Goal: Task Accomplishment & Management: Manage account settings

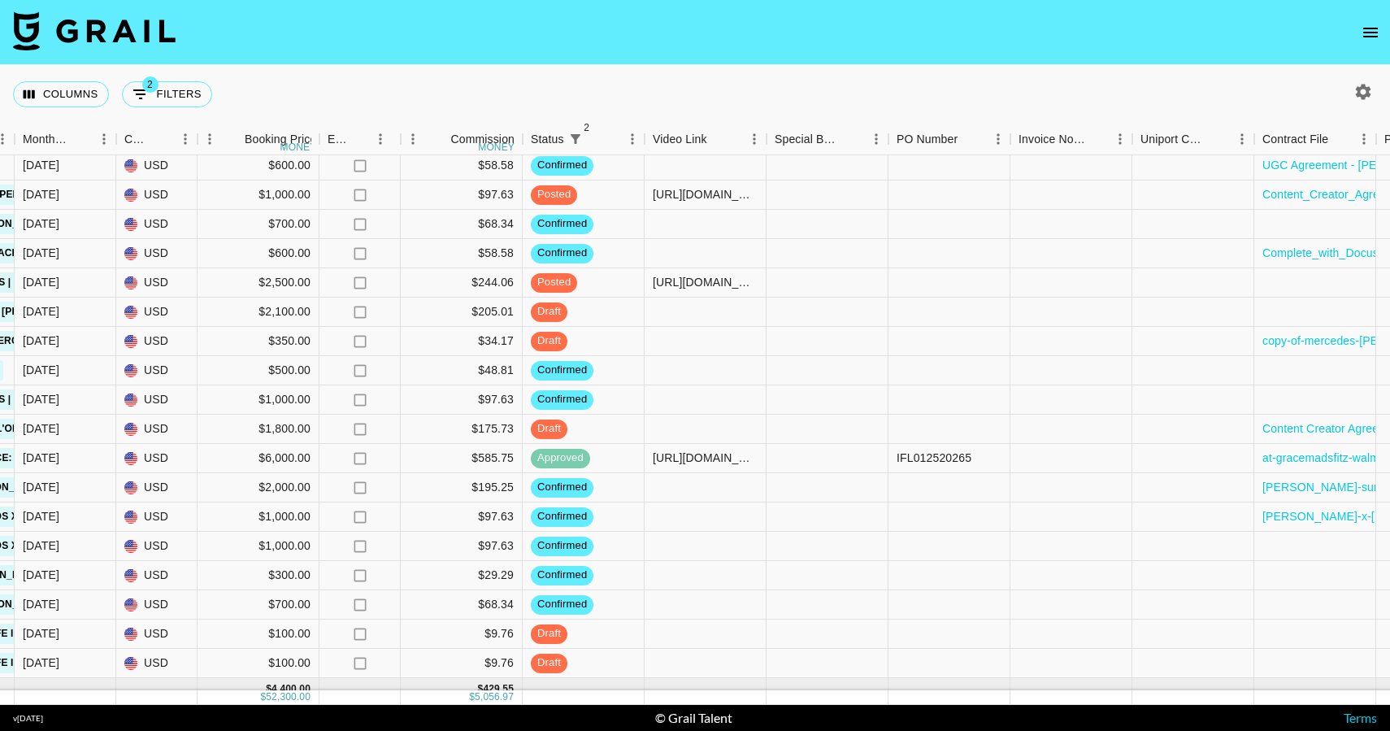
scroll to position [362, 1512]
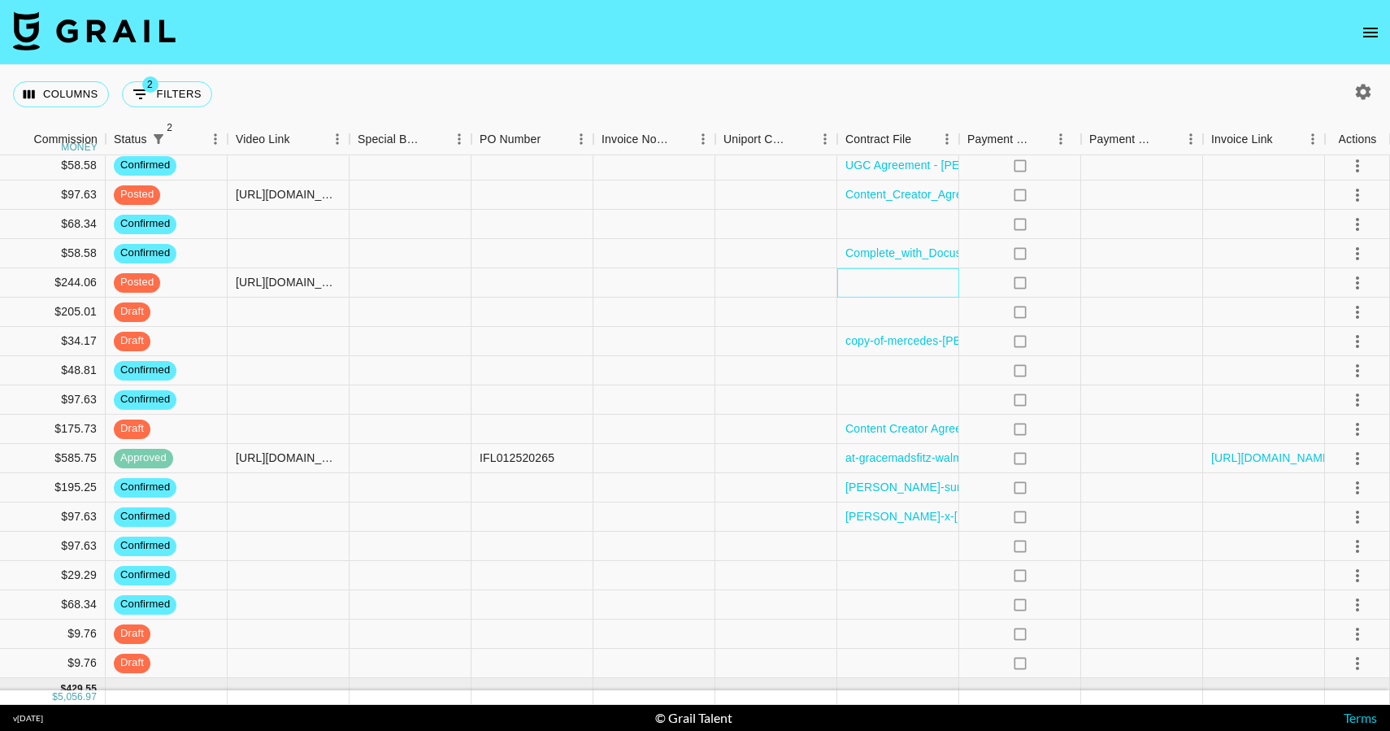
click at [927, 285] on div at bounding box center [898, 282] width 122 height 29
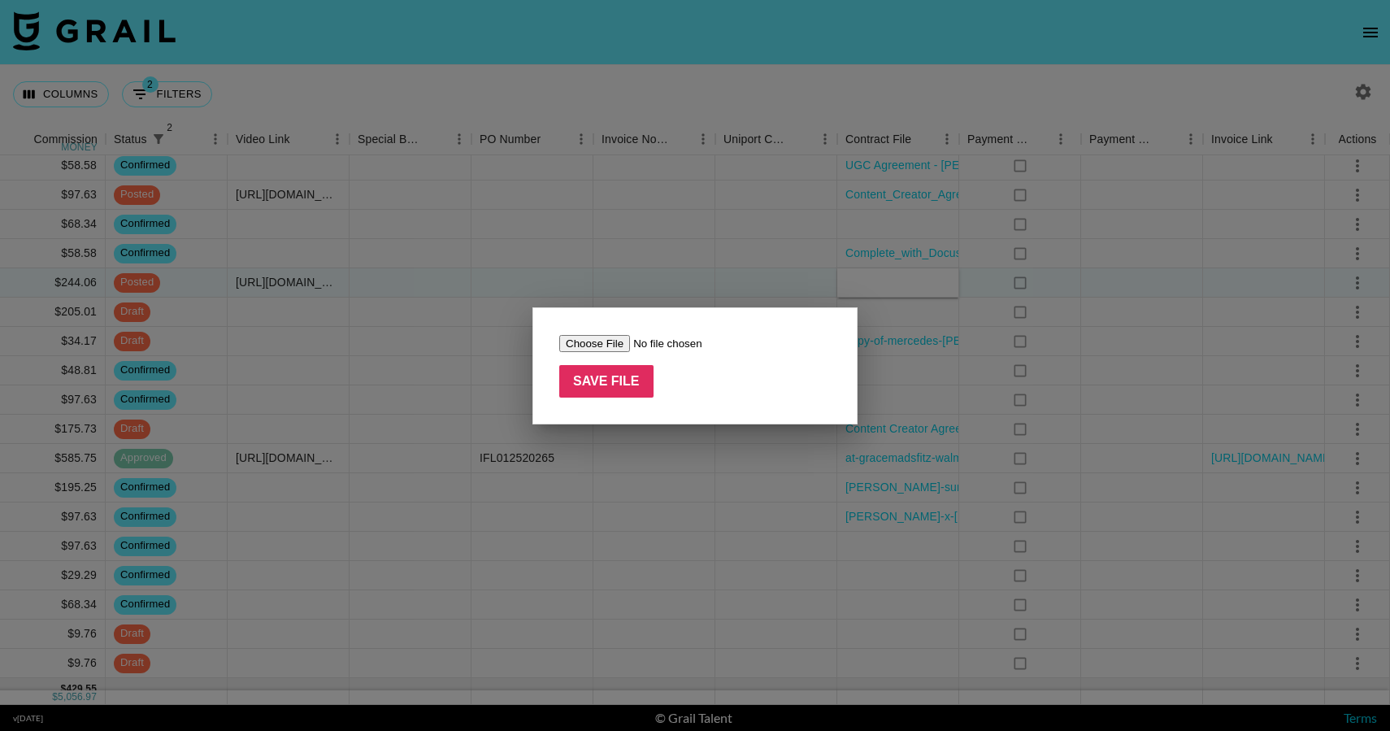
click at [608, 341] on input "file" at bounding box center [662, 343] width 206 height 17
click at [606, 341] on input "file" at bounding box center [662, 343] width 206 height 17
type input "C:\fakepath\@alex_azalia Michaels brief.pdf"
click at [601, 393] on input "Save File" at bounding box center [606, 381] width 94 height 33
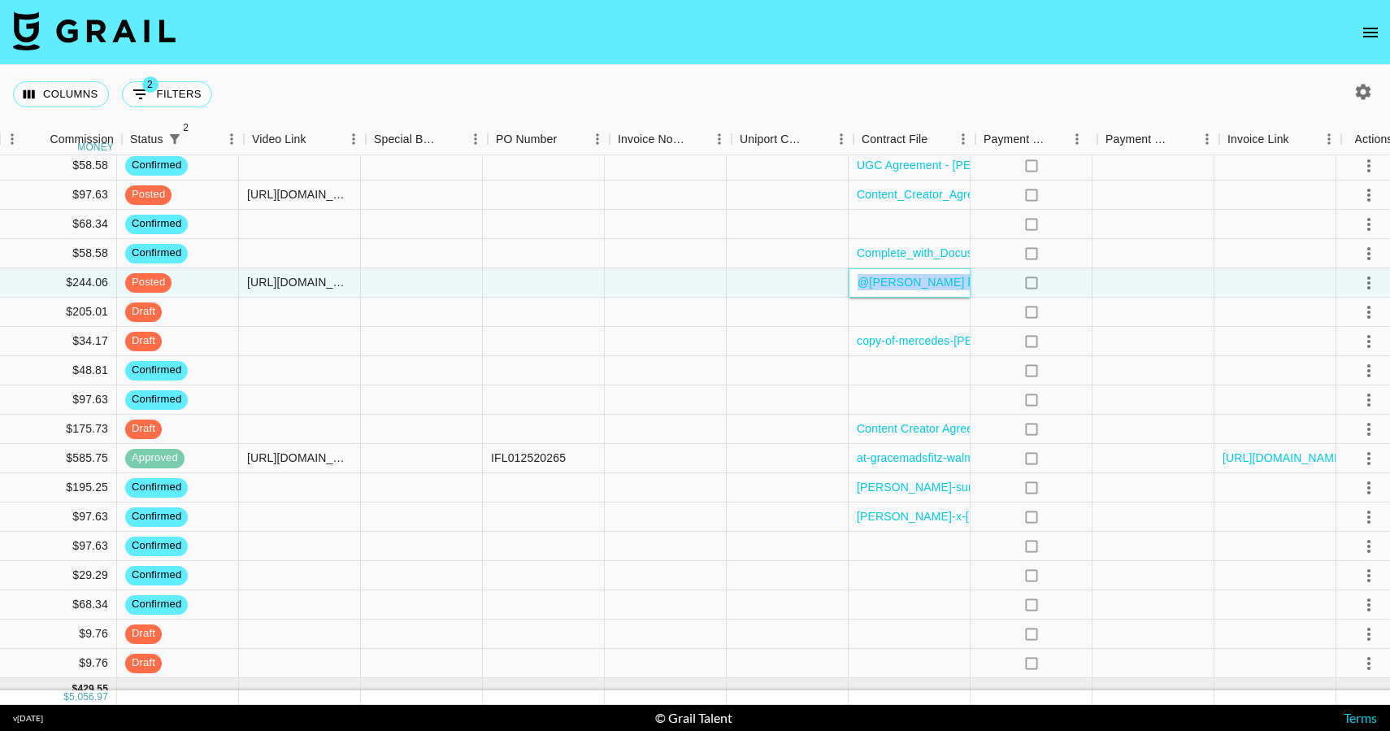
scroll to position [362, 1495]
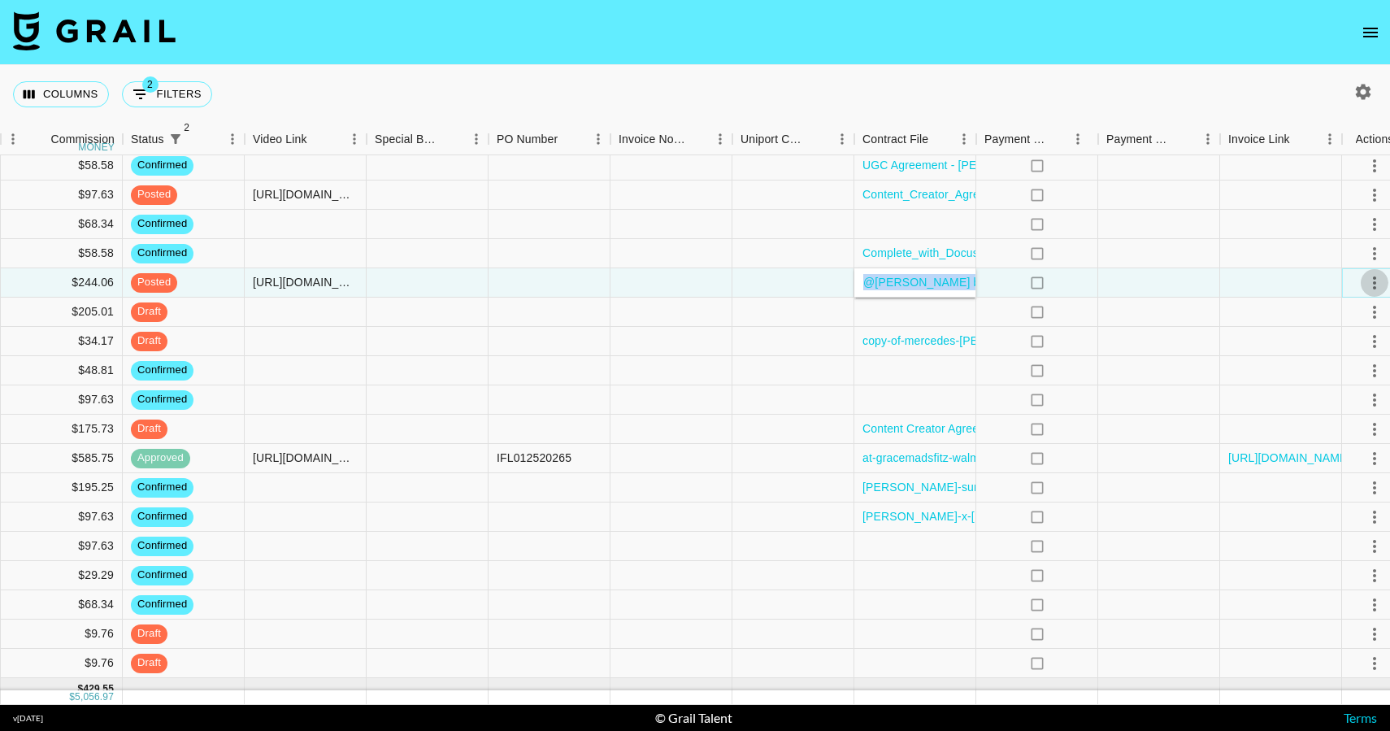
click at [1363, 286] on button "select merge strategy" at bounding box center [1375, 283] width 28 height 28
click at [1351, 430] on li "Approve" at bounding box center [1337, 434] width 106 height 29
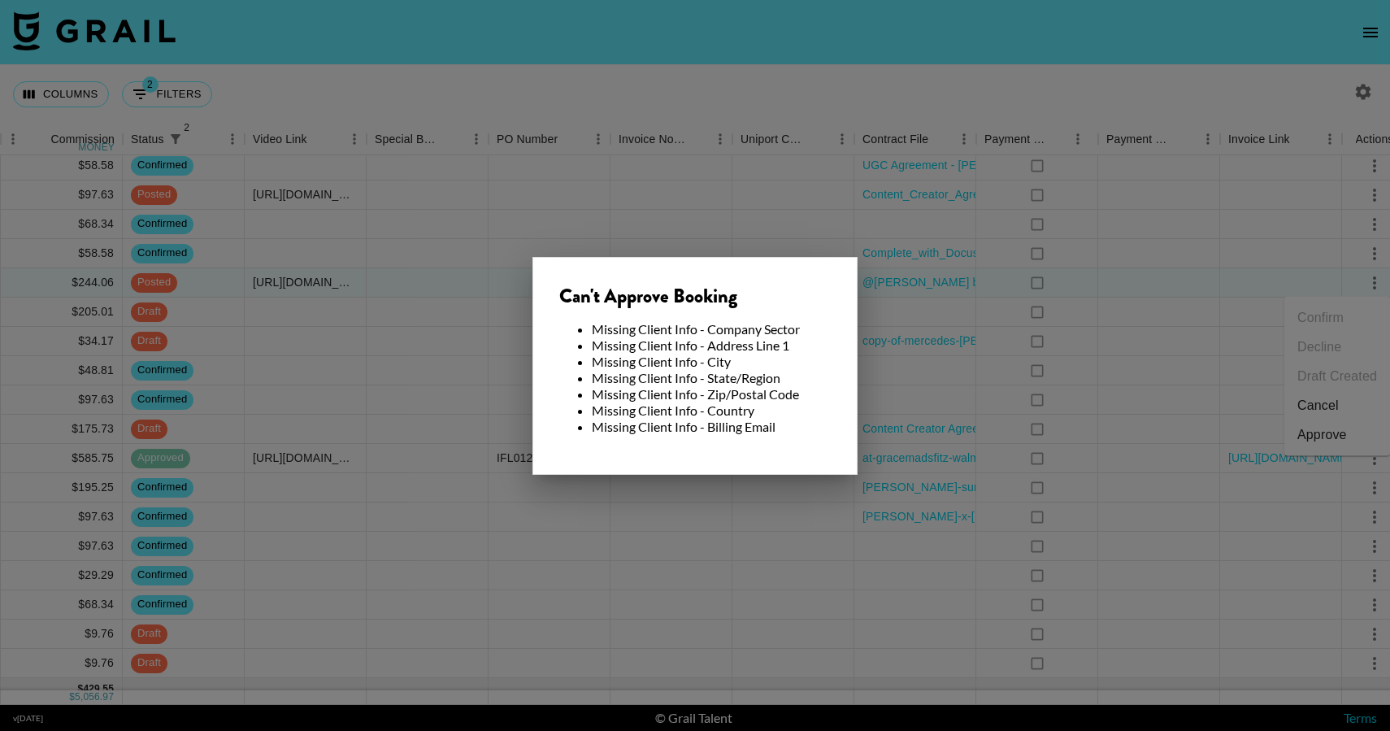
click at [826, 345] on li "Missing Client Info - Address Line 1" at bounding box center [711, 345] width 239 height 16
click at [918, 336] on div at bounding box center [695, 365] width 1390 height 731
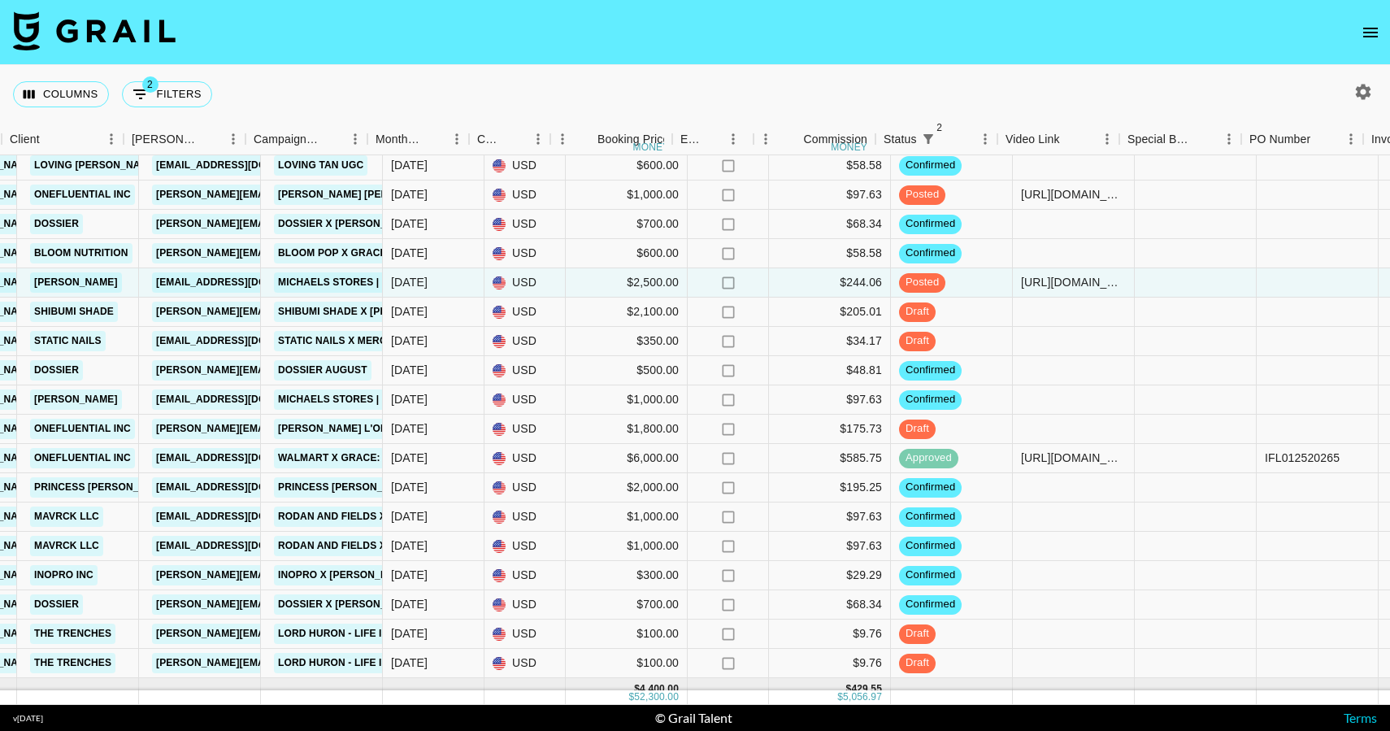
scroll to position [362, 631]
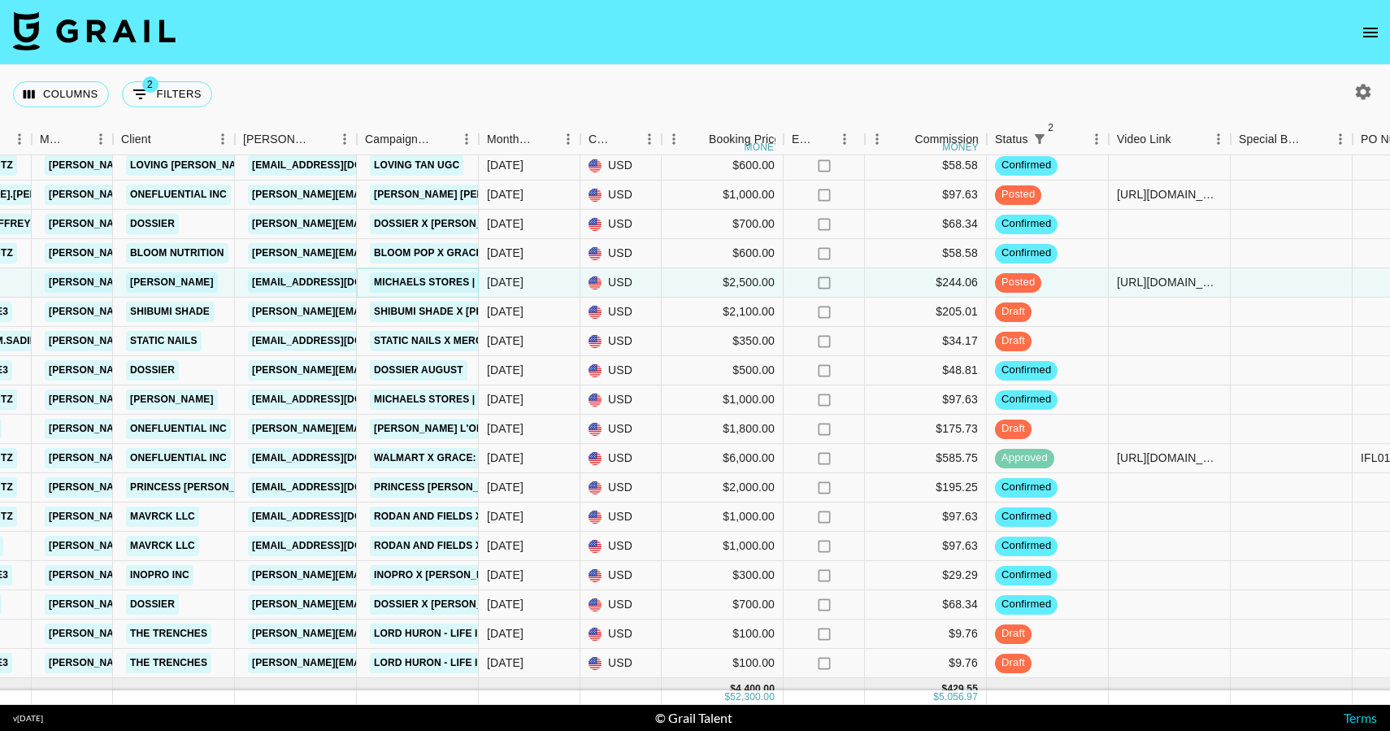
click at [448, 276] on link "Michaels Stores | College Bound Campaign" at bounding box center [497, 282] width 255 height 20
click at [302, 279] on link "jess1883@michaels.com" at bounding box center [339, 282] width 182 height 20
click at [168, 284] on link "Michaels" at bounding box center [172, 282] width 92 height 20
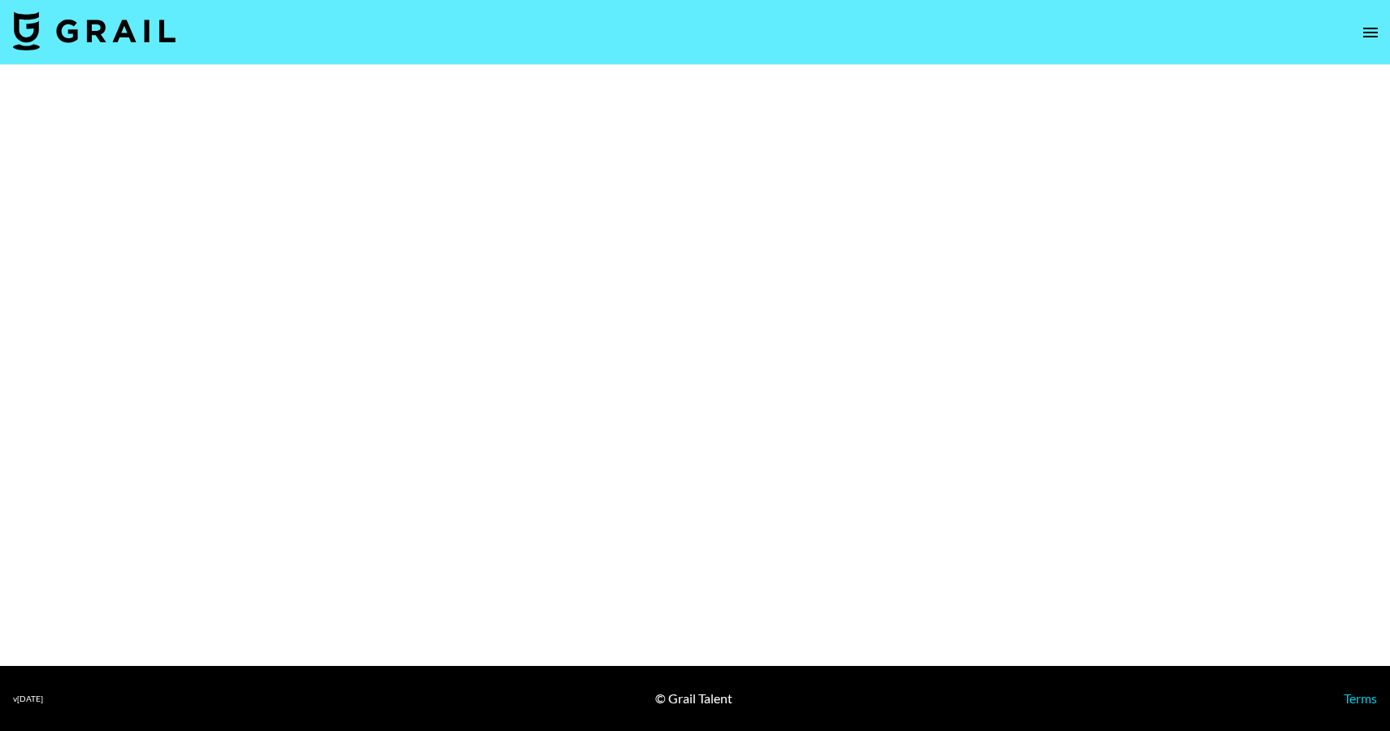
select select "Brand"
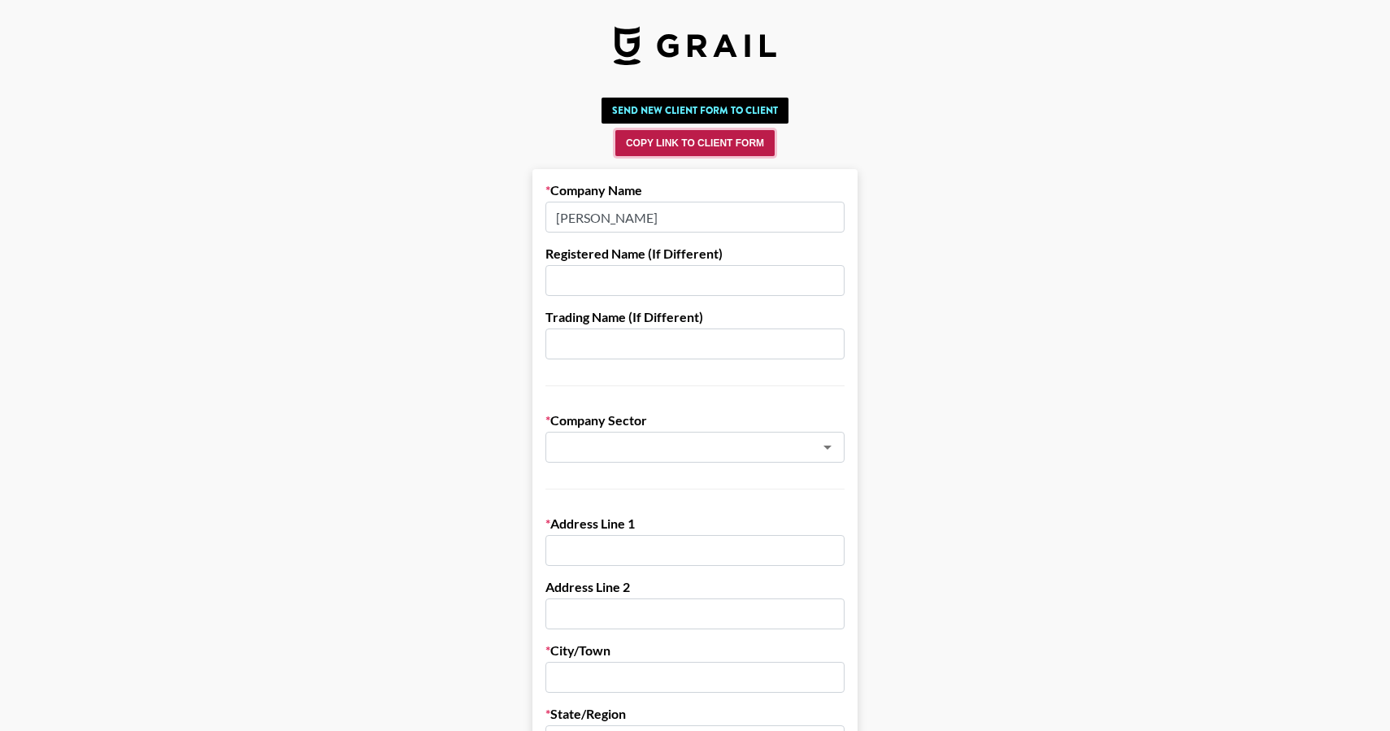
click at [725, 148] on button "Copy Link to Client Form" at bounding box center [694, 143] width 159 height 26
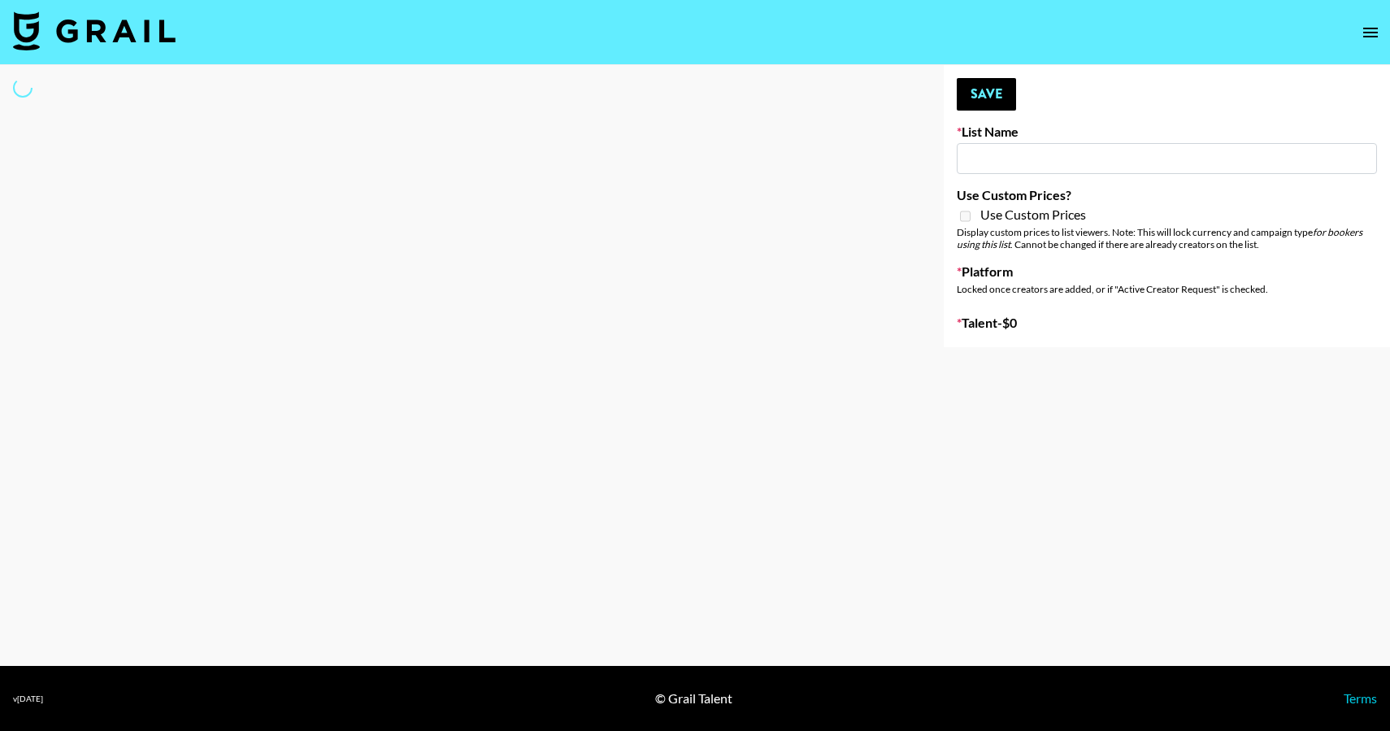
type input "Unreal Management List"
select select "Song"
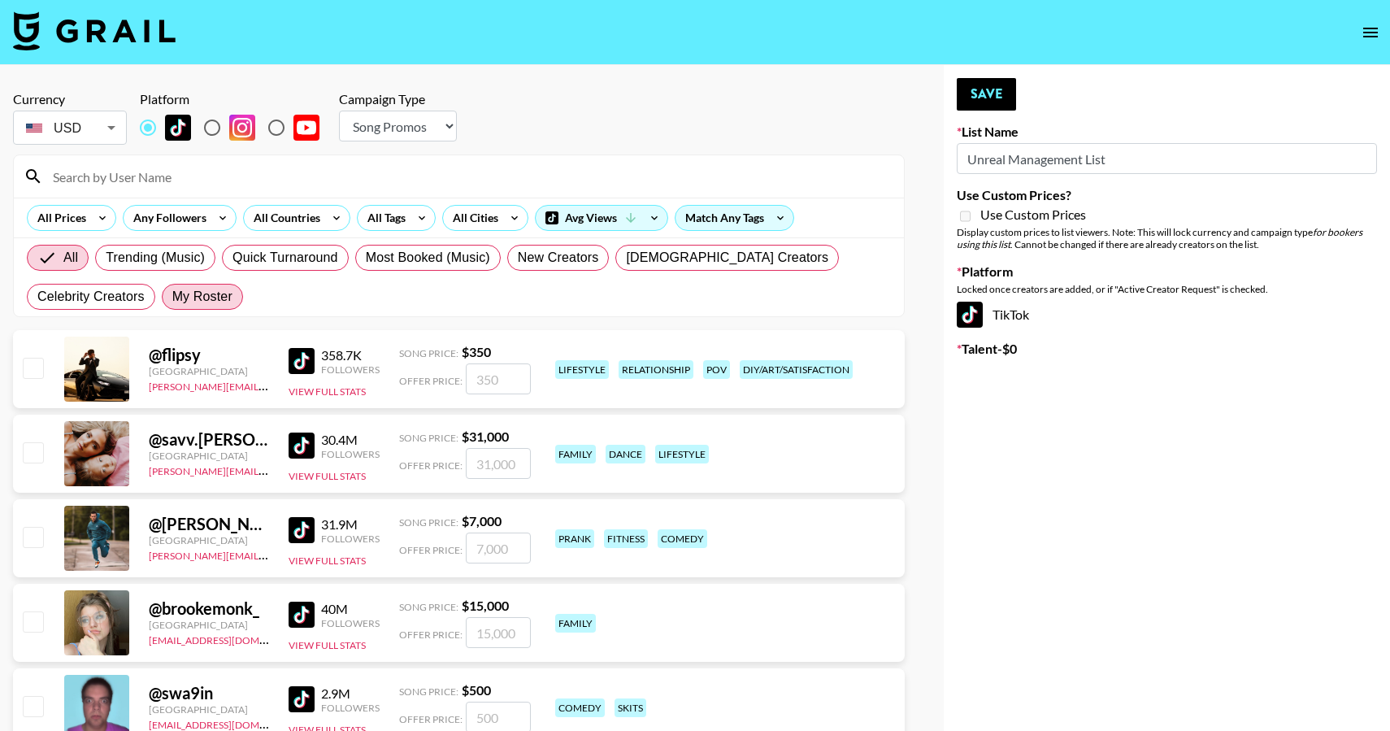
click at [172, 296] on span "My Roster" at bounding box center [202, 297] width 60 height 20
click at [172, 297] on input "My Roster" at bounding box center [172, 297] width 0 height 0
radio input "true"
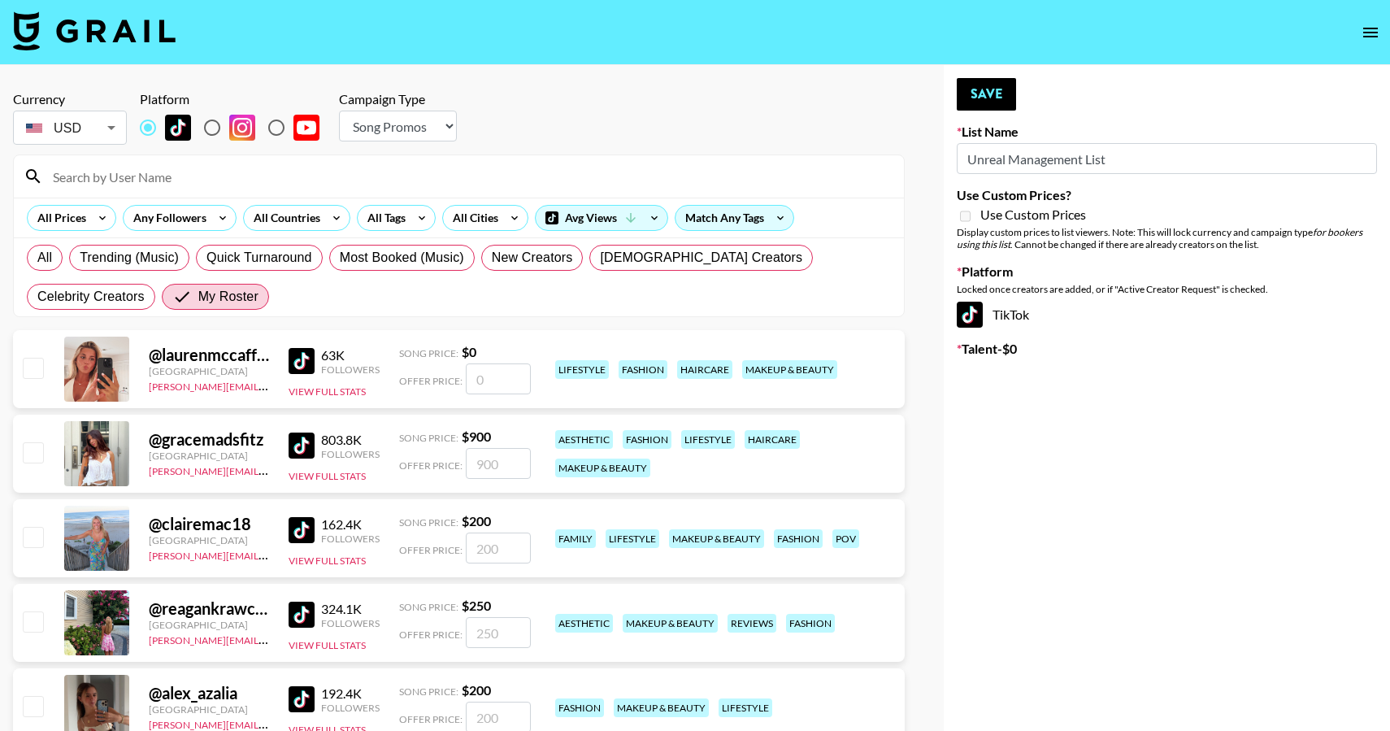
click at [37, 371] on input "checkbox" at bounding box center [33, 368] width 20 height 20
checkbox input "false"
click at [34, 455] on input "checkbox" at bounding box center [33, 452] width 20 height 20
checkbox input "true"
type input "900"
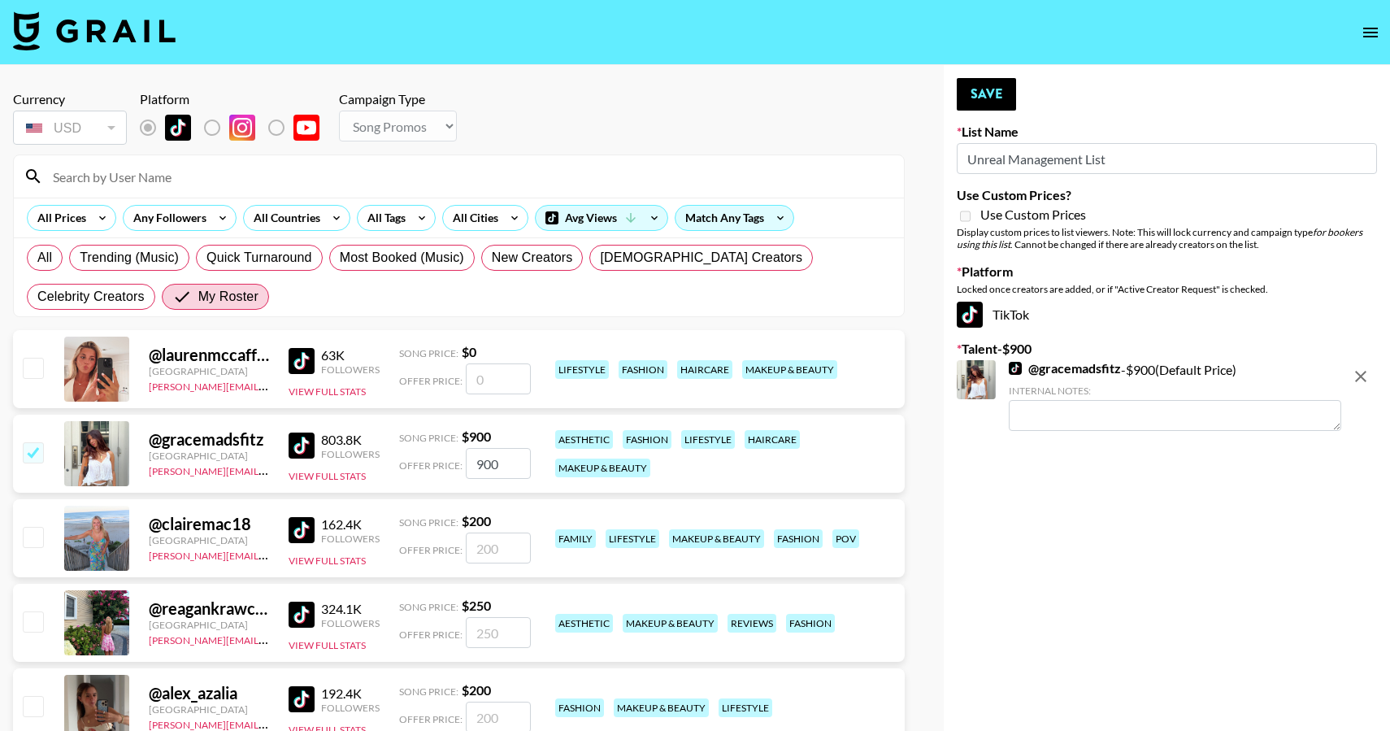
click at [34, 455] on input "checkbox" at bounding box center [33, 452] width 20 height 20
checkbox input "false"
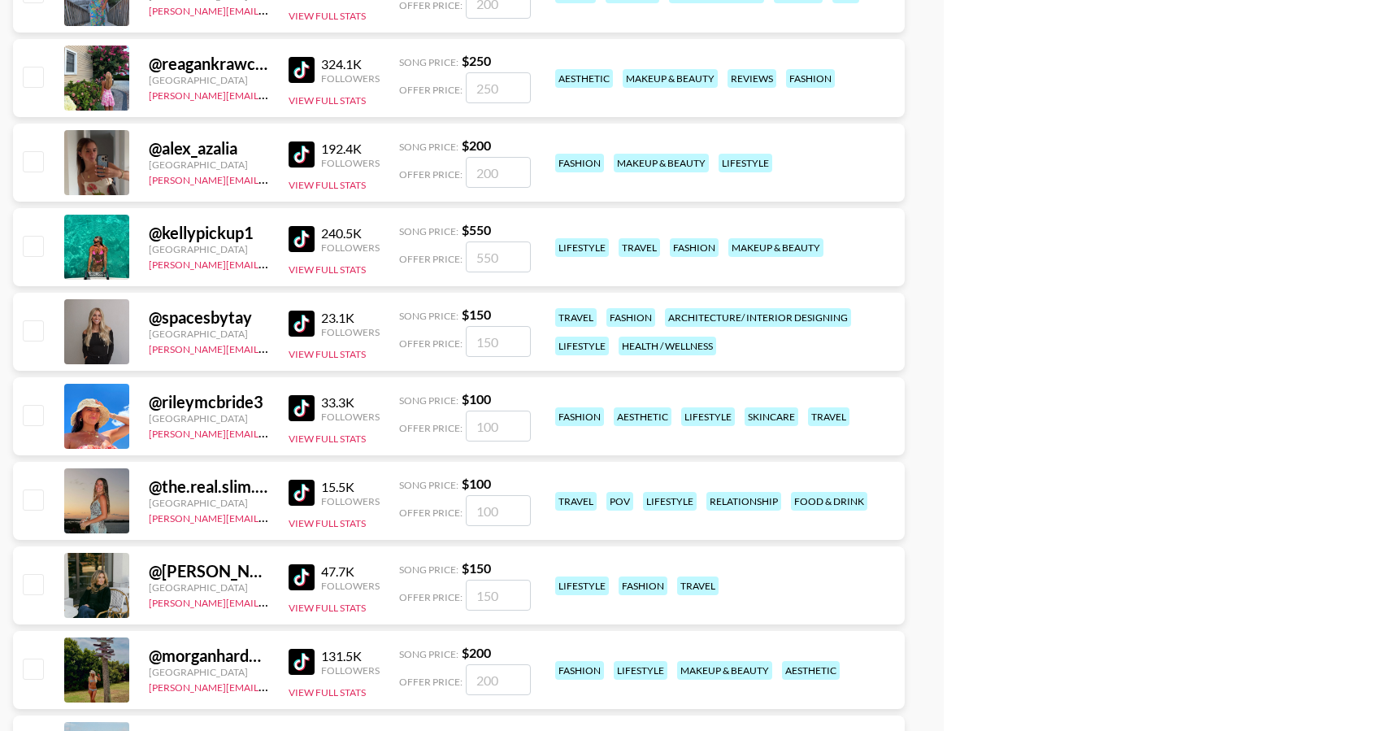
scroll to position [571, 0]
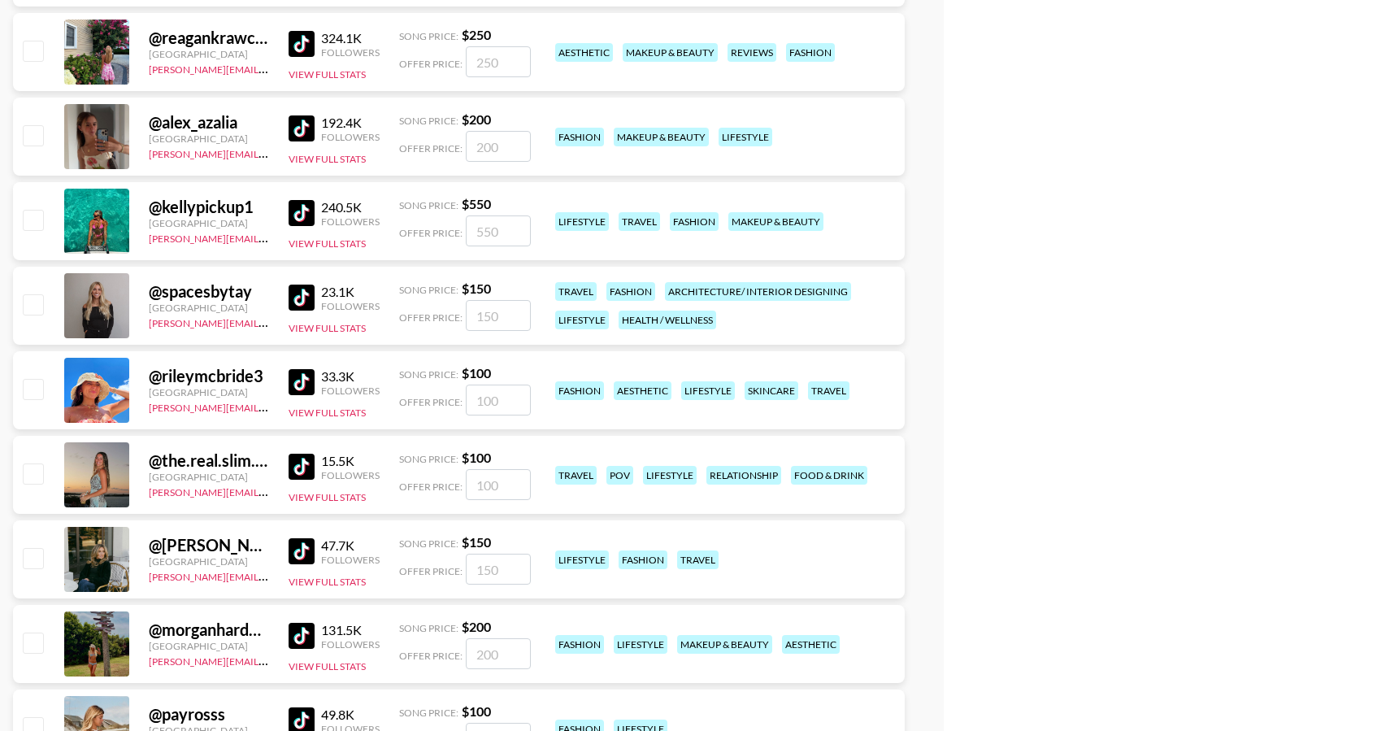
click at [25, 400] on div at bounding box center [32, 390] width 25 height 28
click at [30, 402] on div at bounding box center [32, 390] width 25 height 28
click at [30, 391] on input "checkbox" at bounding box center [33, 389] width 20 height 20
checkbox input "true"
type input "100"
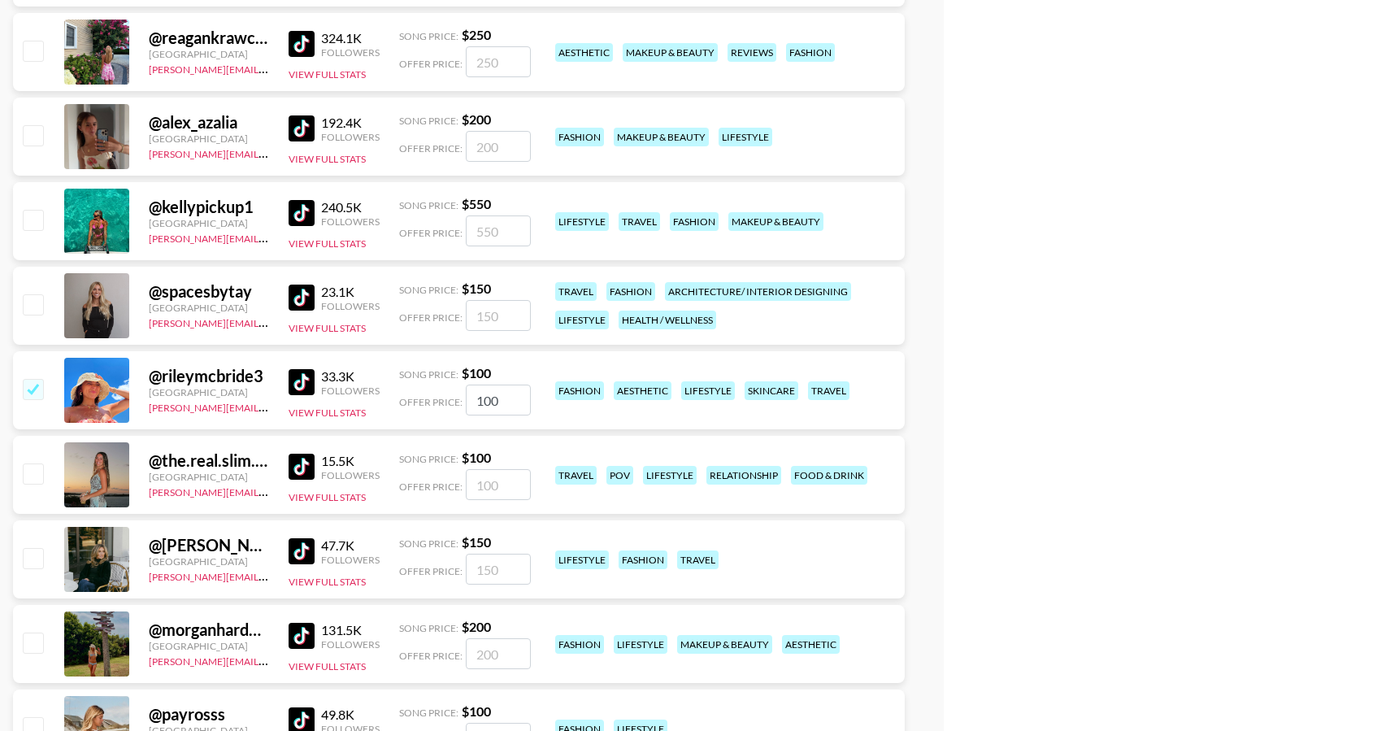
click at [34, 479] on input "checkbox" at bounding box center [33, 473] width 20 height 20
checkbox input "true"
type input "100"
click at [30, 558] on input "checkbox" at bounding box center [33, 558] width 20 height 20
checkbox input "true"
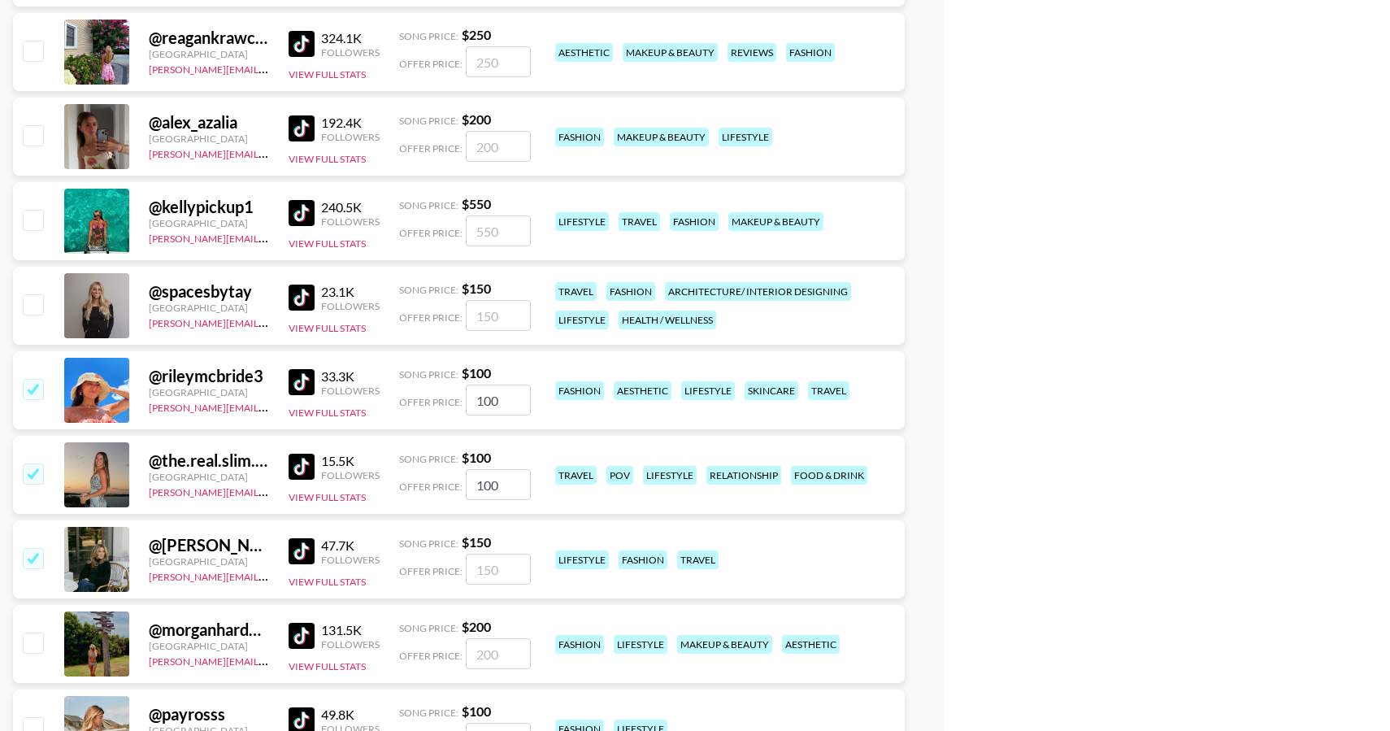
type input "150"
click at [30, 558] on input "checkbox" at bounding box center [33, 558] width 20 height 20
checkbox input "false"
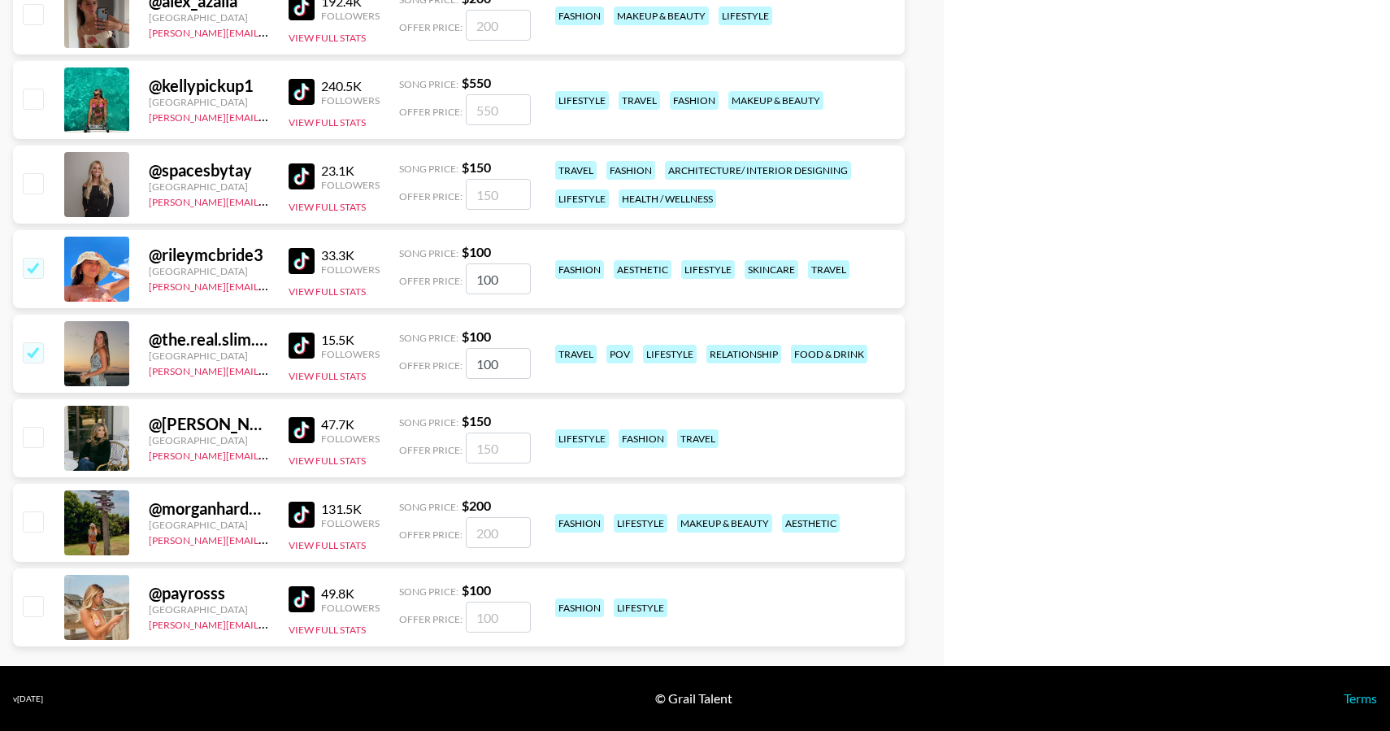
click at [27, 601] on input "checkbox" at bounding box center [33, 606] width 20 height 20
checkbox input "true"
type input "100"
click at [31, 442] on input "checkbox" at bounding box center [33, 437] width 20 height 20
checkbox input "true"
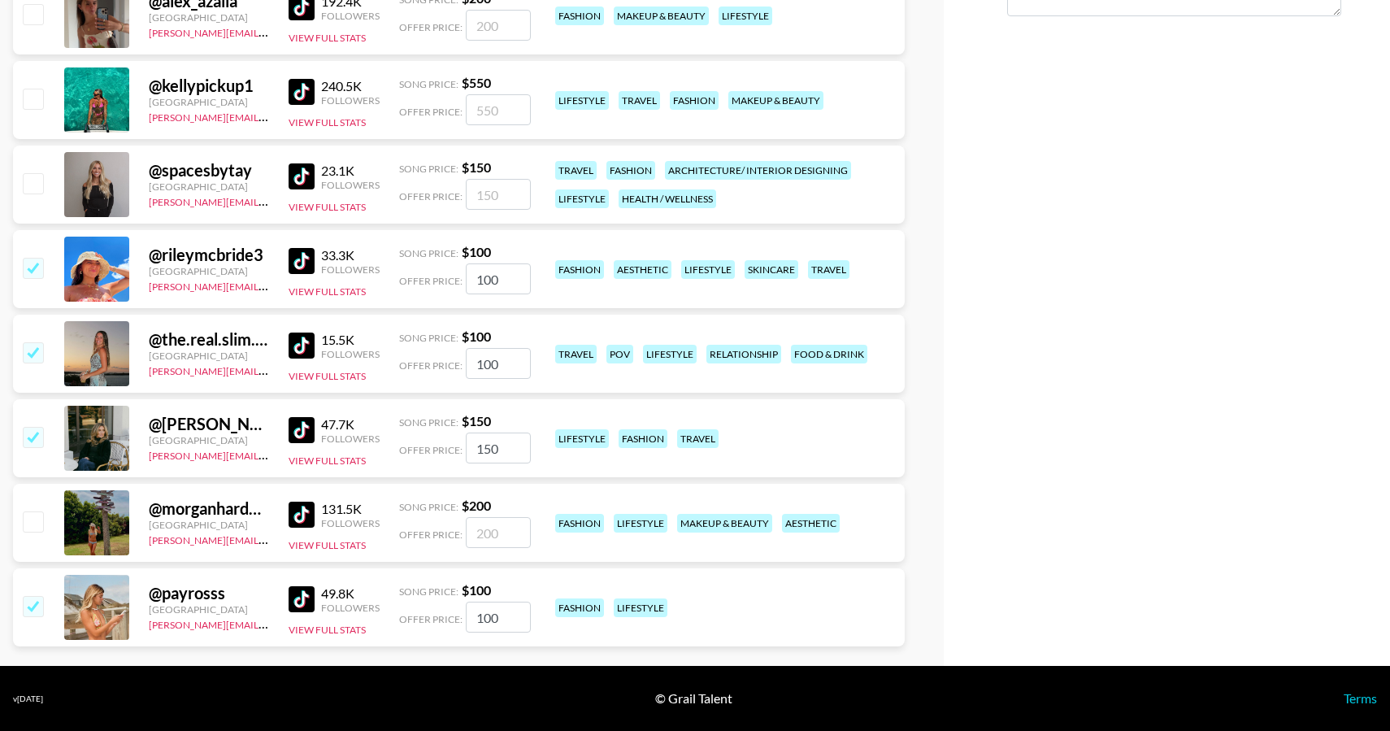
click at [506, 450] on input "150" at bounding box center [498, 447] width 65 height 31
type input "100"
click at [31, 523] on input "checkbox" at bounding box center [33, 521] width 20 height 20
checkbox input "true"
drag, startPoint x: 500, startPoint y: 534, endPoint x: 448, endPoint y: 533, distance: 52.0
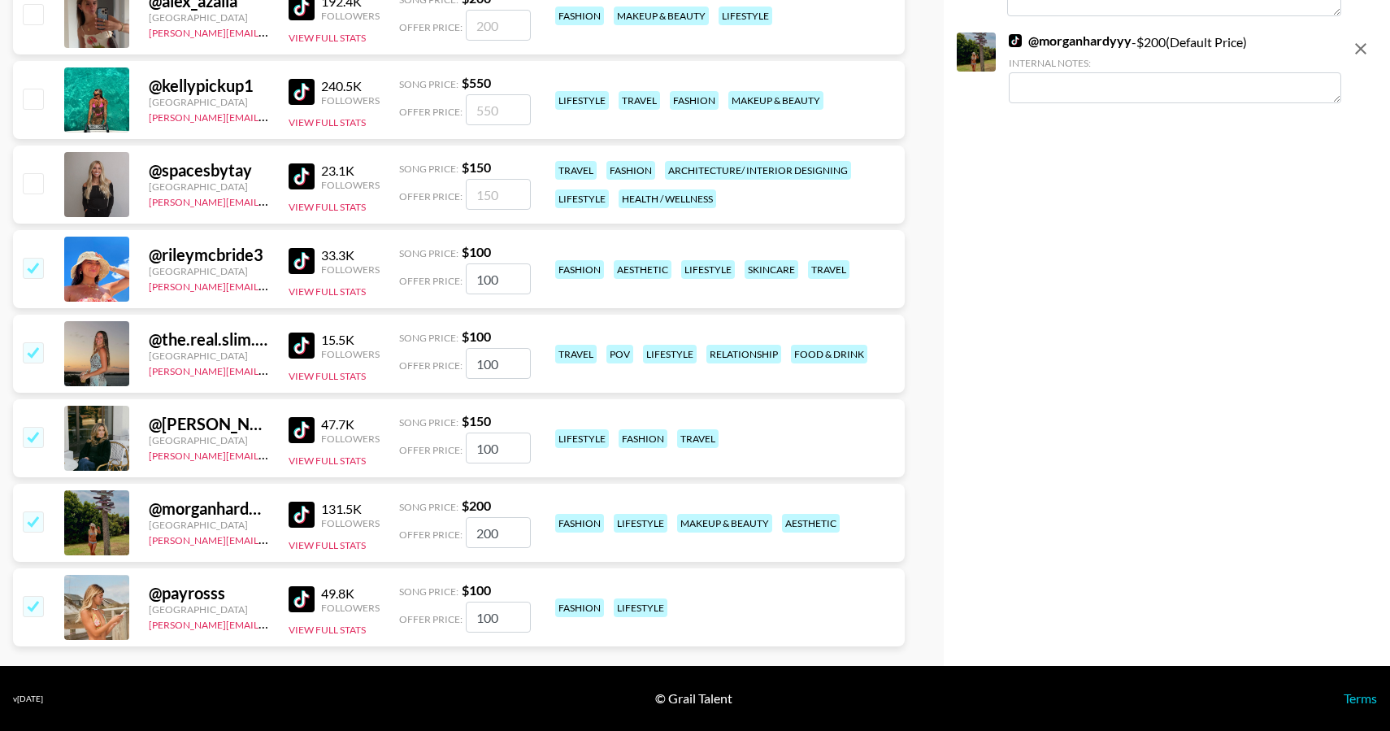
click at [448, 533] on div "Offer Price: 200" at bounding box center [465, 532] width 132 height 31
type input "100"
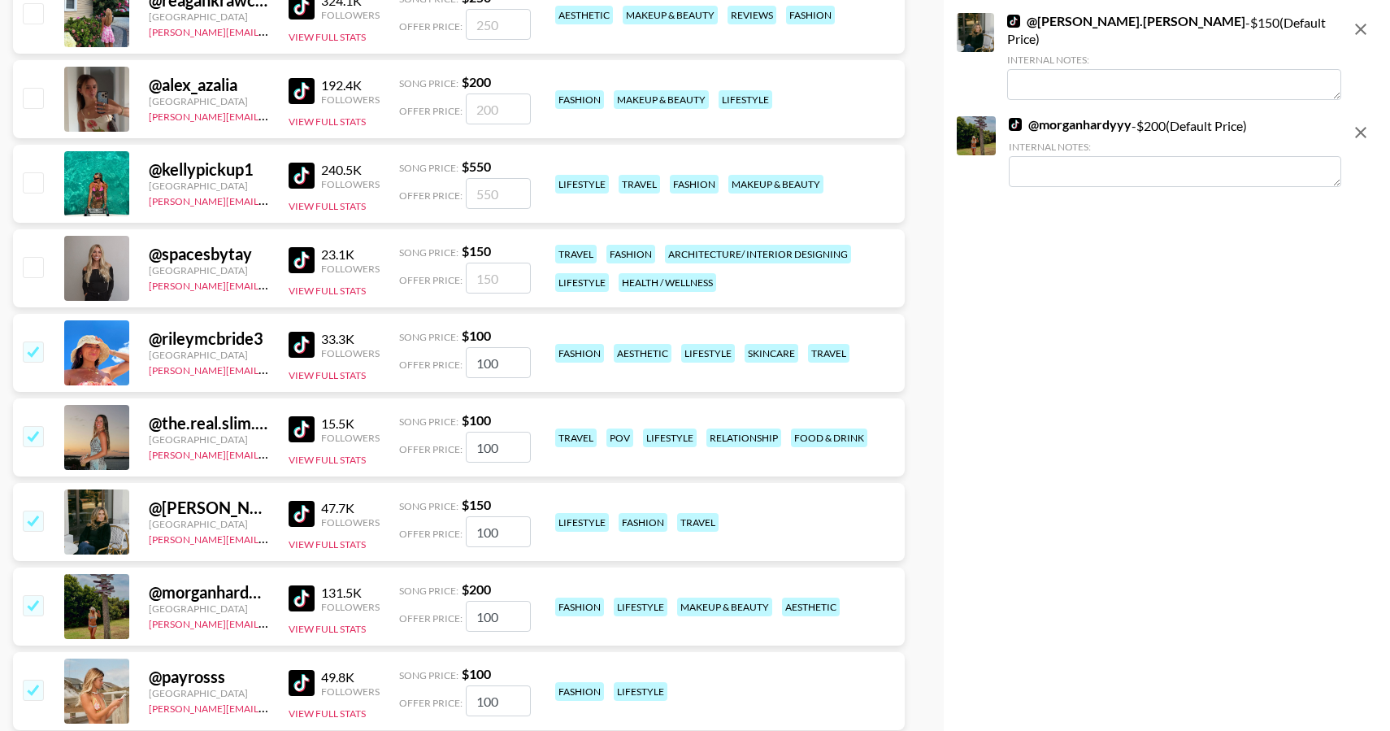
scroll to position [575, 0]
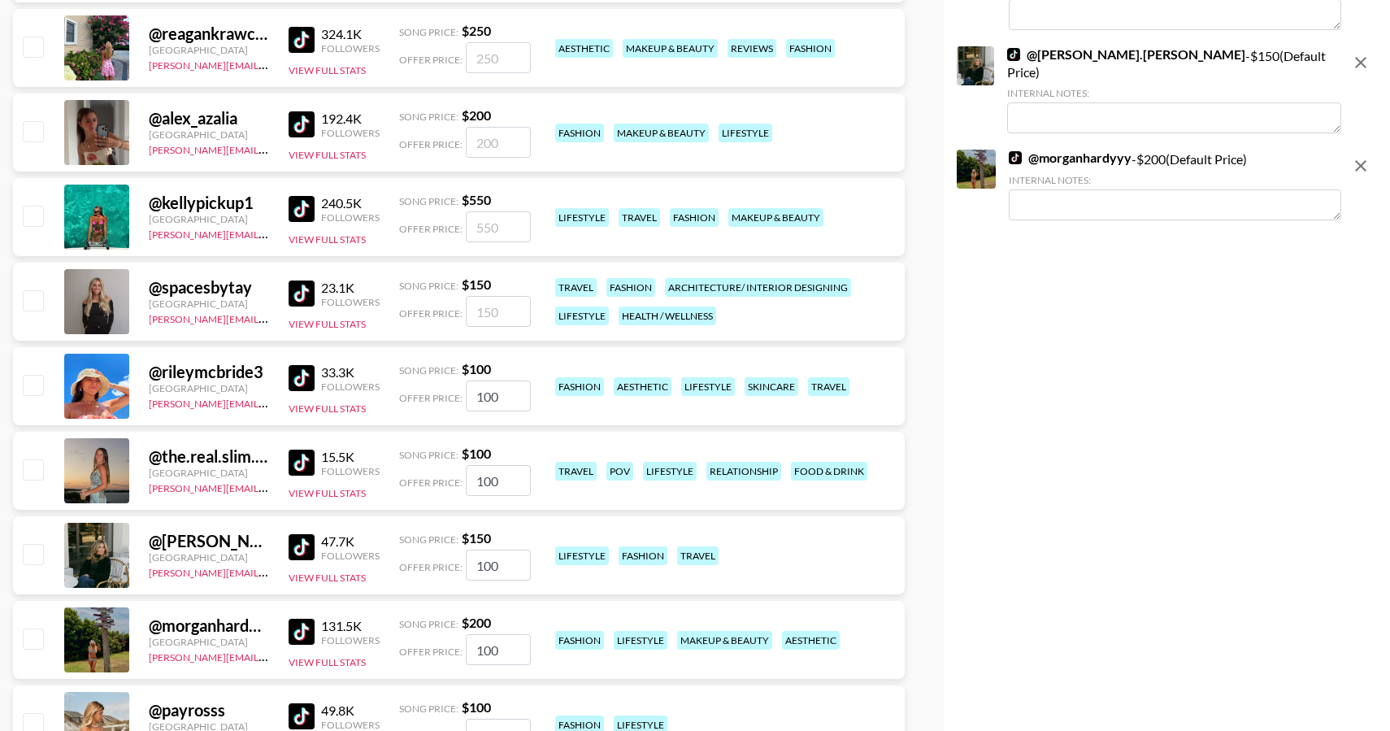
checkbox input "false"
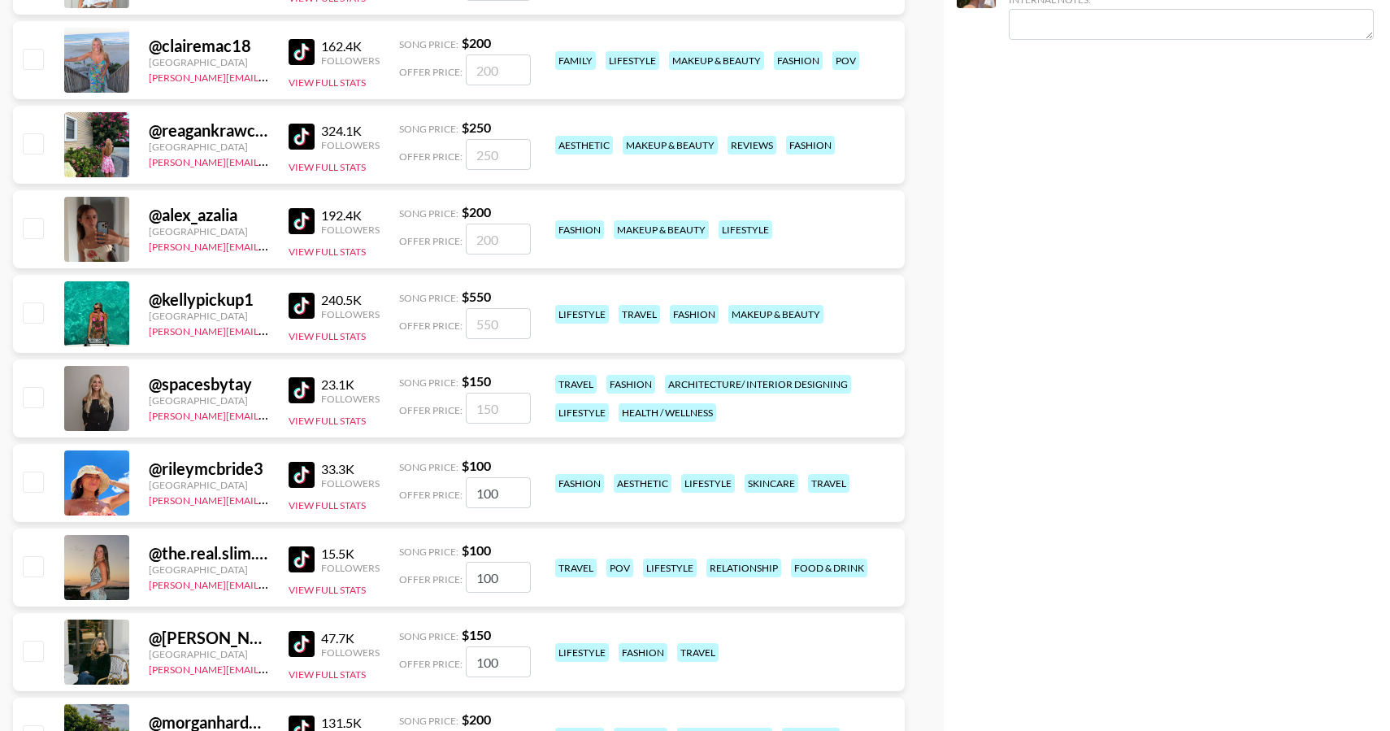
scroll to position [454, 0]
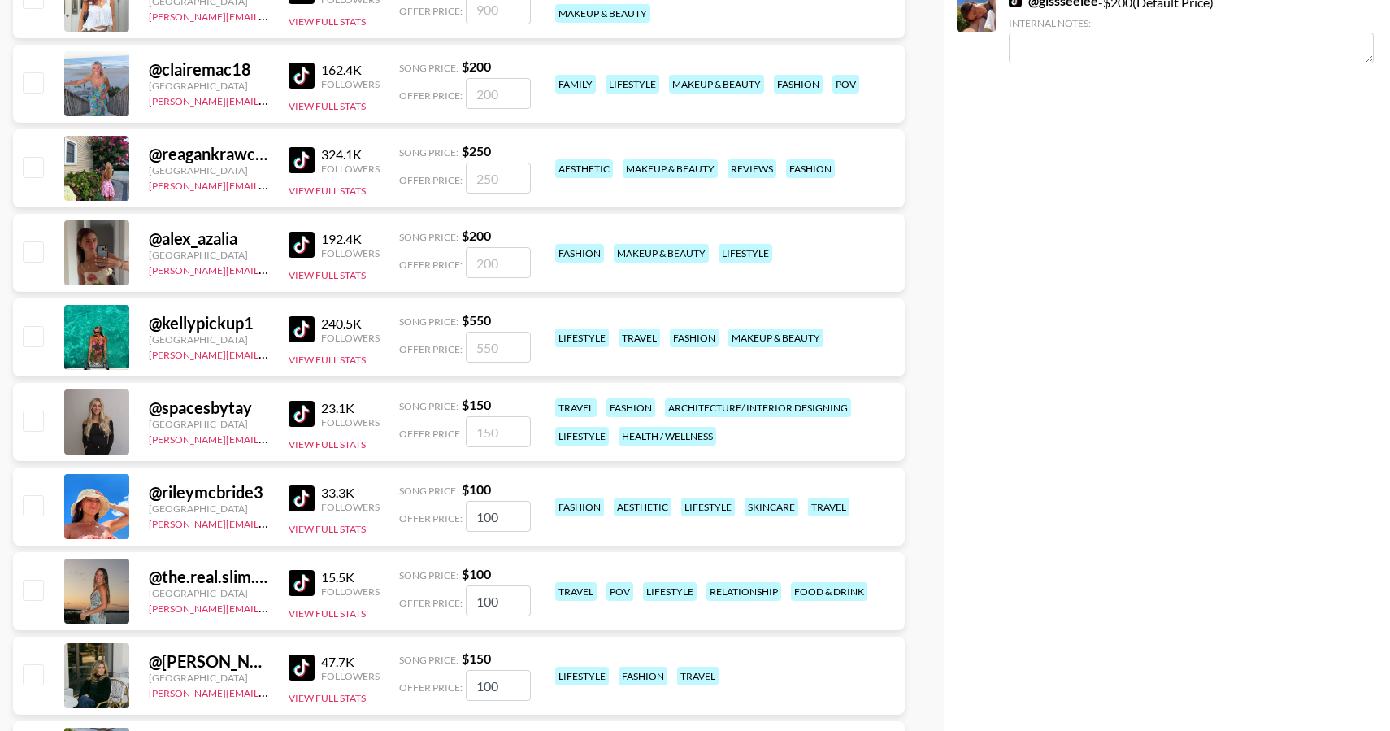
type input "100"
click at [41, 248] on input "checkbox" at bounding box center [33, 251] width 20 height 20
checkbox input "true"
drag, startPoint x: 512, startPoint y: 263, endPoint x: 331, endPoint y: 263, distance: 181.3
click at [331, 263] on div "@ alex_azalia United States emily.humphrey@grail-talent.com 192.4K Followers Vi…" at bounding box center [459, 253] width 892 height 78
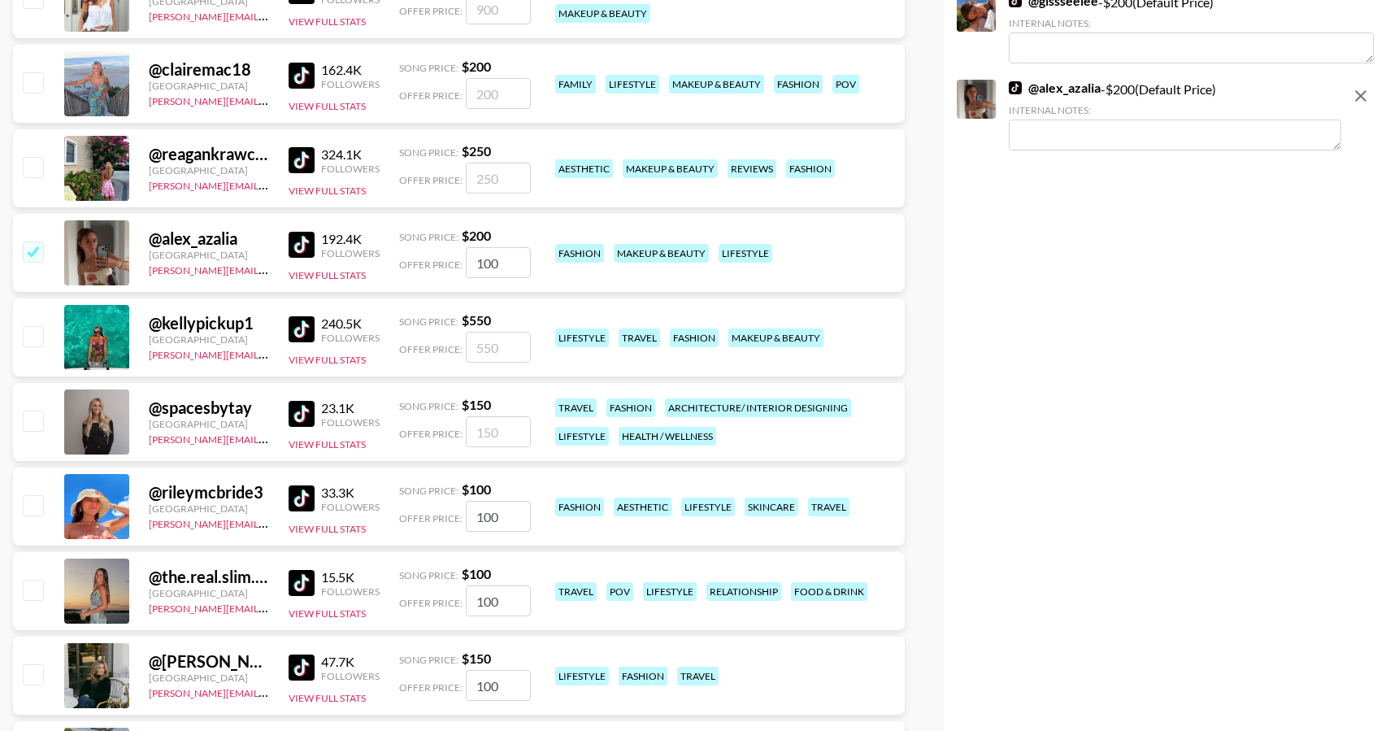
type input "100"
click at [992, 271] on div "Your changes have been saved! Save List Name Unreal Management List Use Custom …" at bounding box center [1167, 257] width 446 height 1292
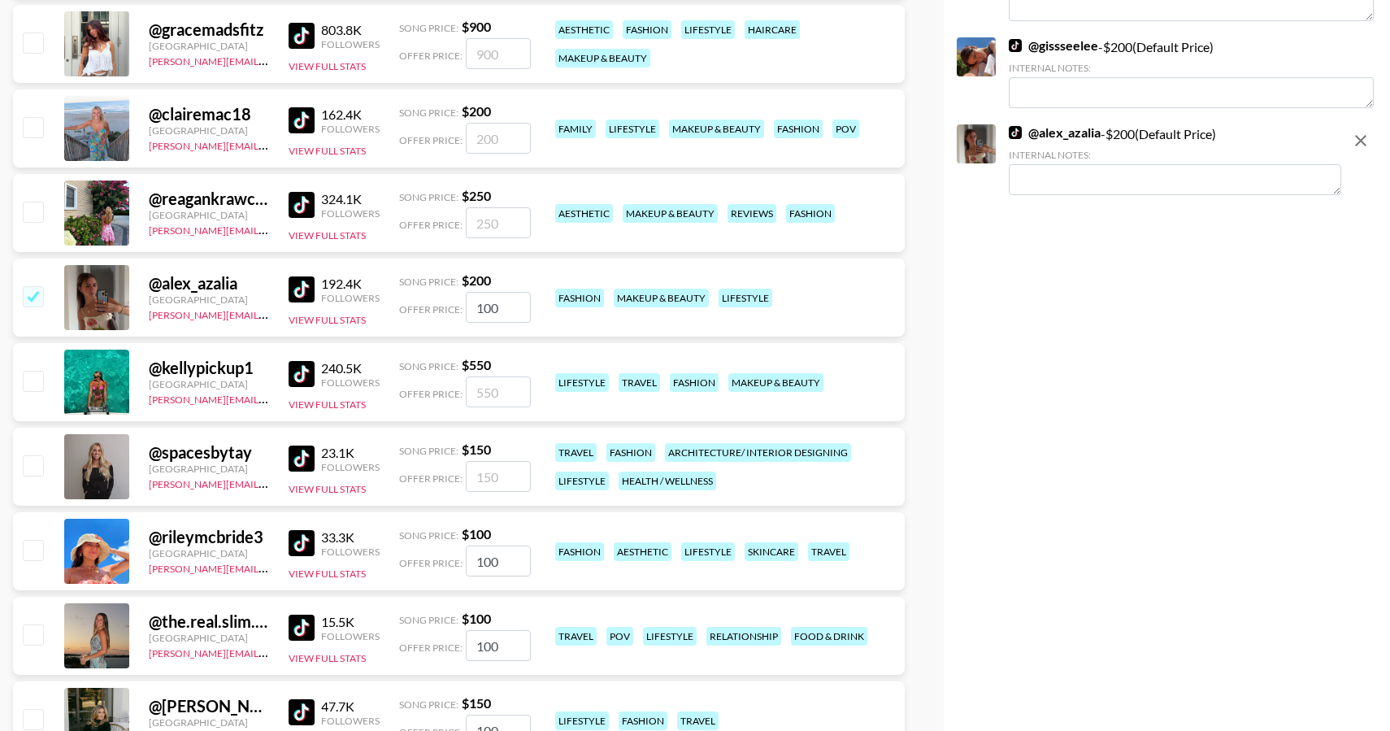
scroll to position [0, 0]
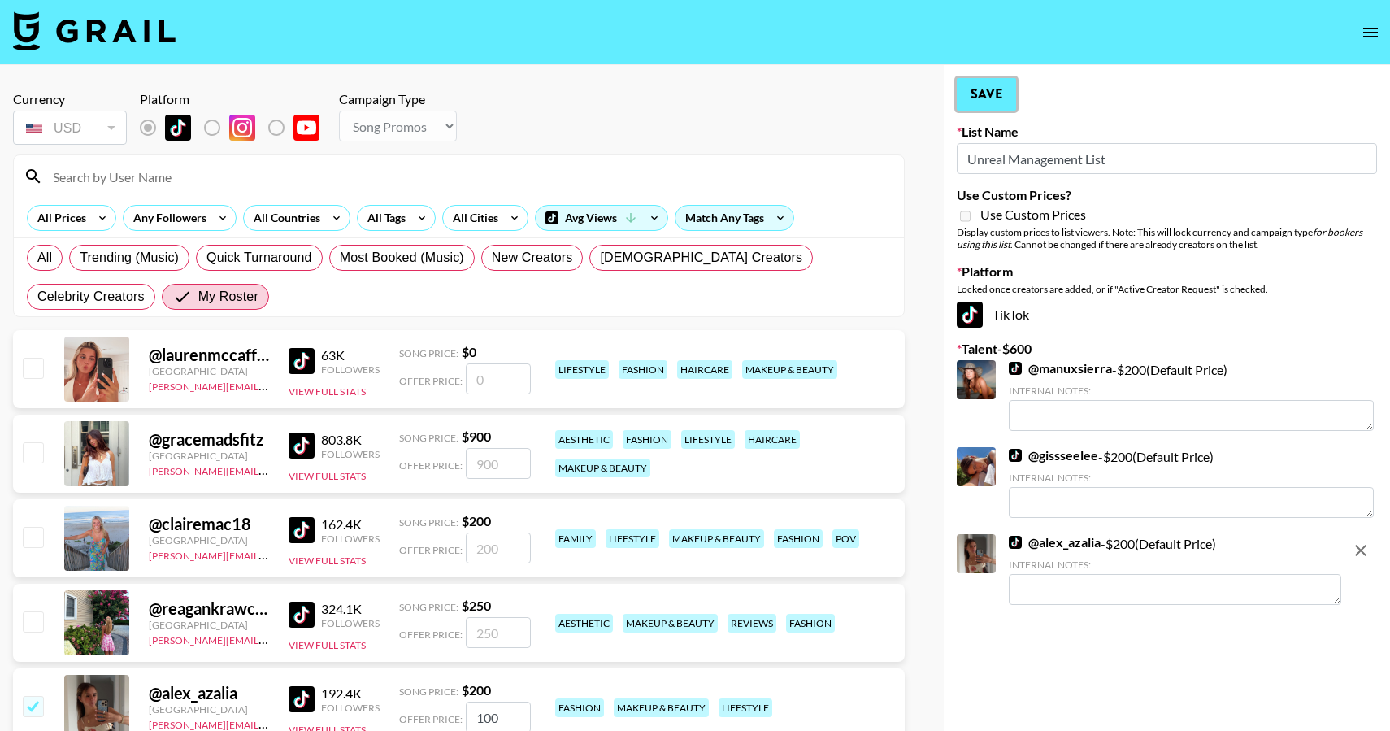
click at [1007, 89] on button "Save" at bounding box center [986, 94] width 59 height 33
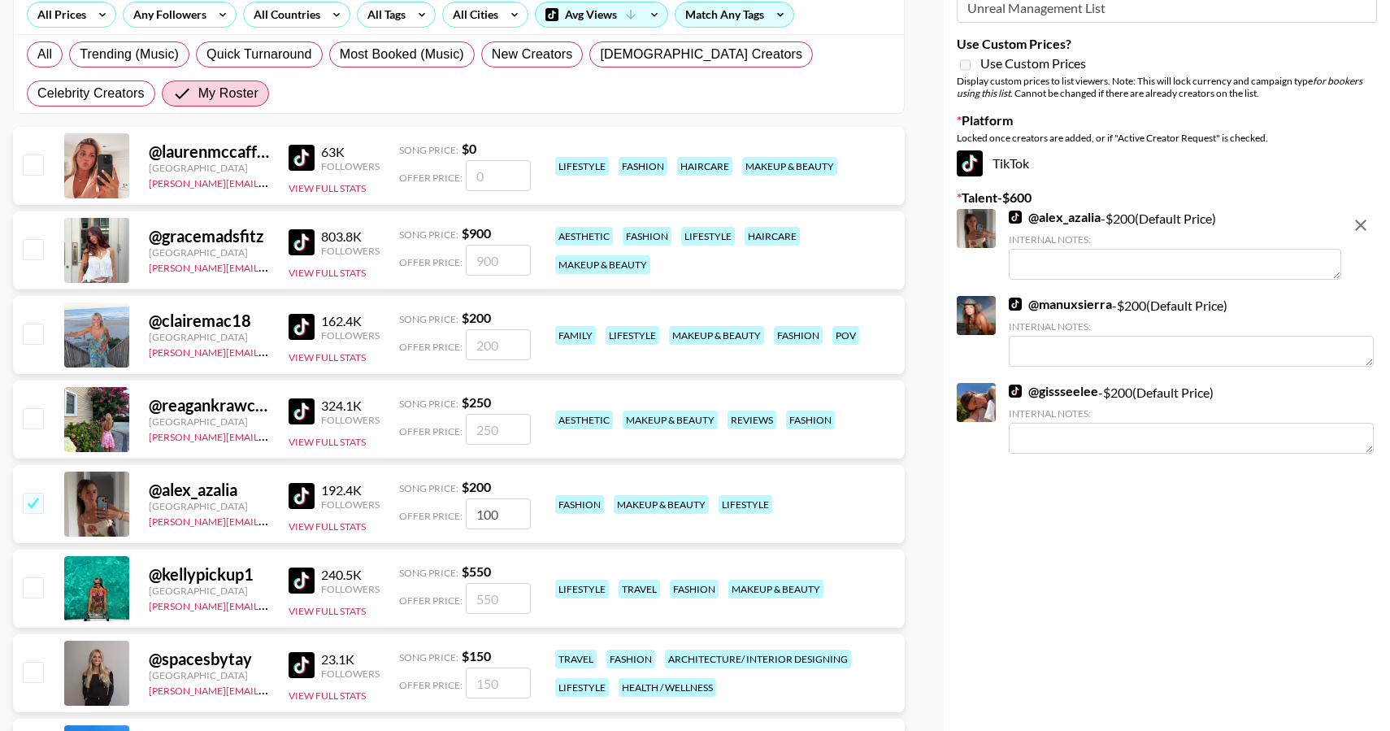
scroll to position [358, 0]
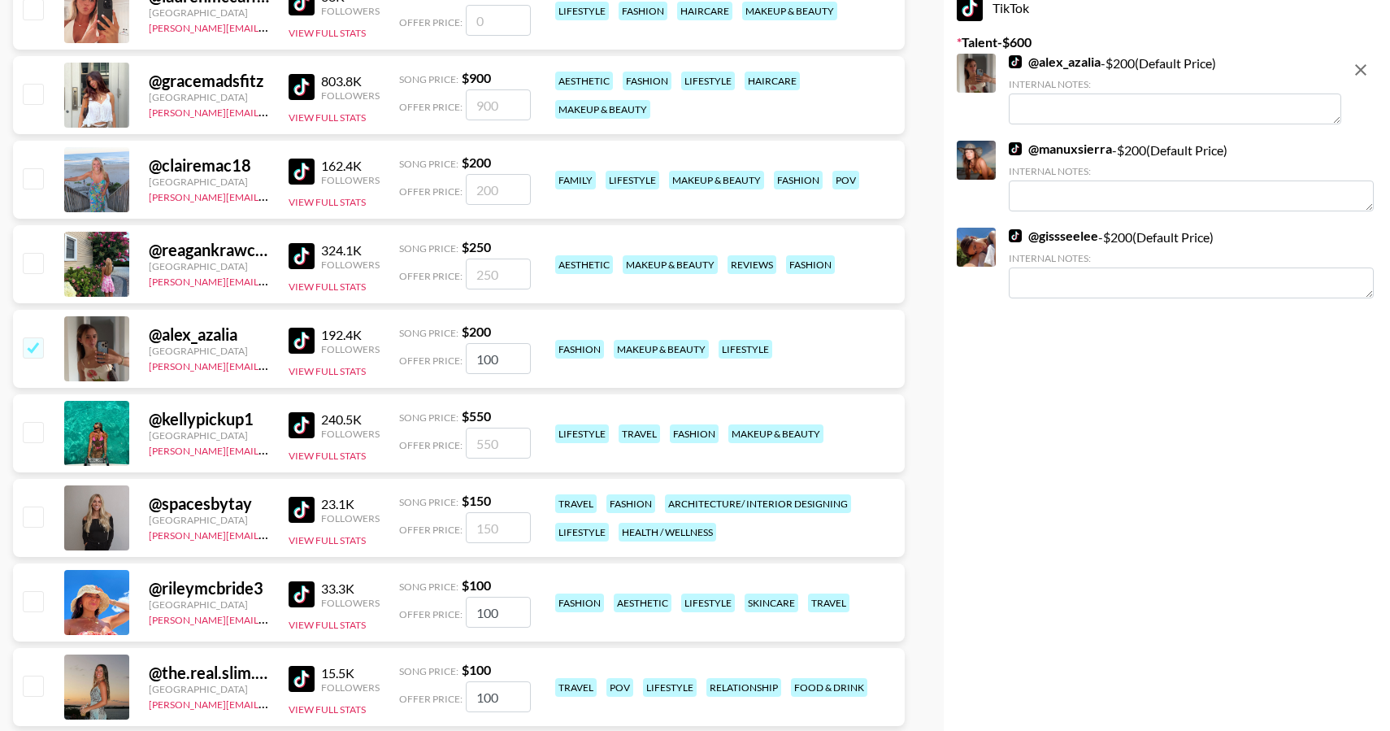
click at [505, 365] on input "100" at bounding box center [498, 358] width 65 height 31
click at [635, 367] on div "@ alex_azalia United States emily.humphrey@grail-talent.com 192.4K Followers Vi…" at bounding box center [459, 349] width 892 height 78
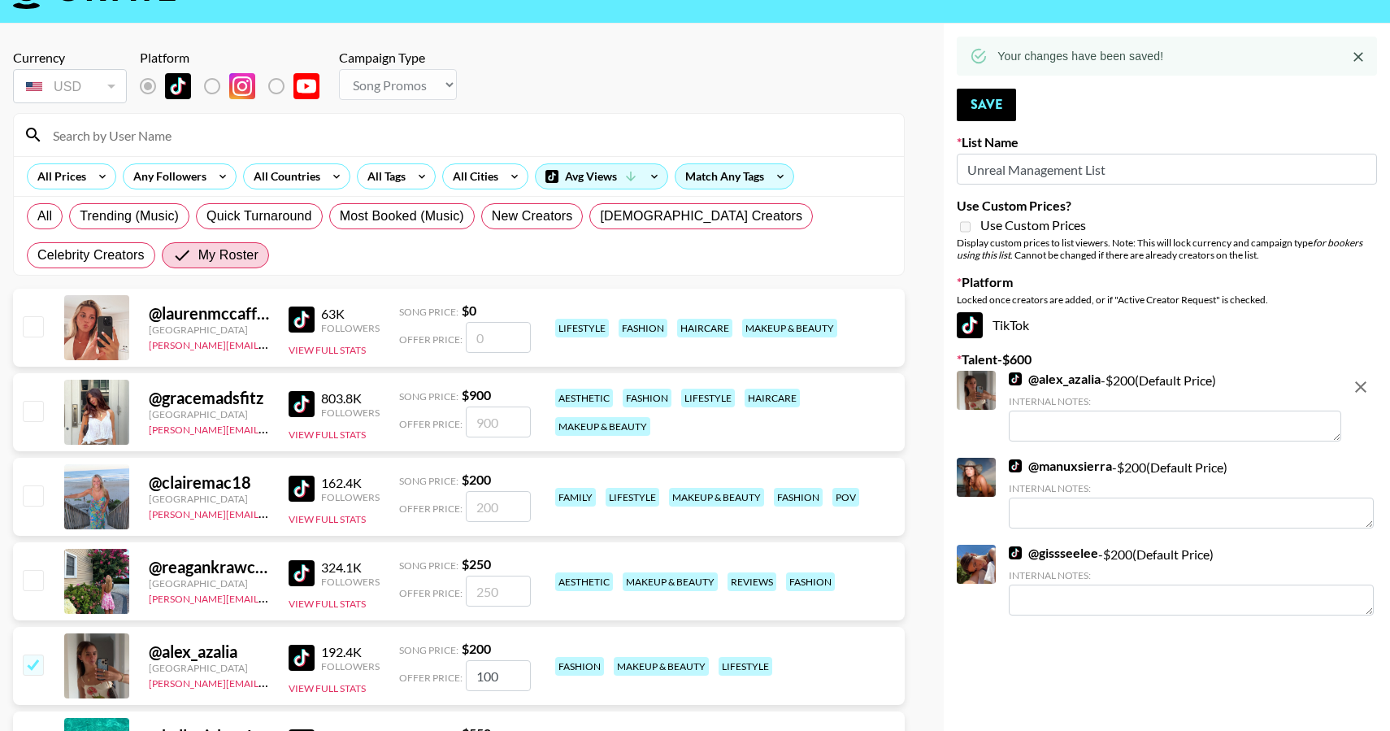
scroll to position [0, 0]
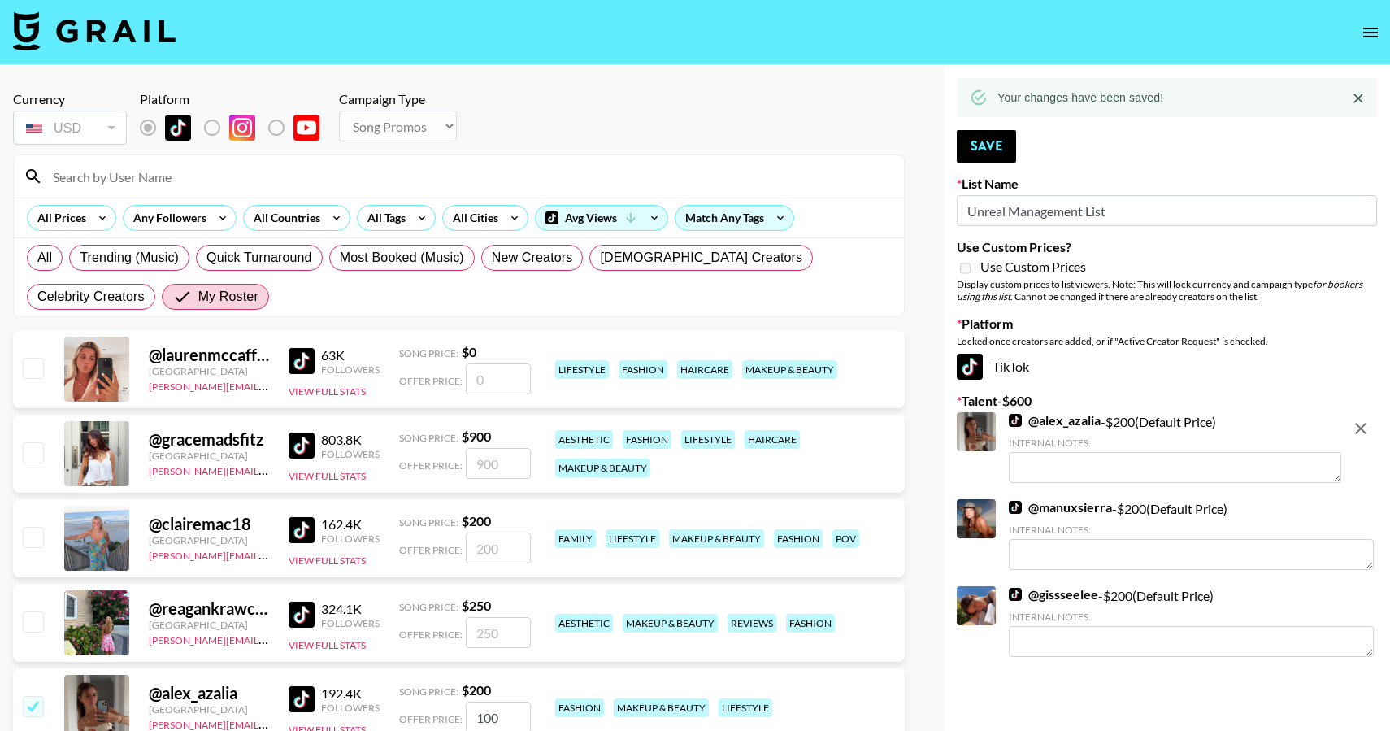
click at [1101, 459] on textarea at bounding box center [1175, 467] width 332 height 31
type textarea "can do 150 euro"
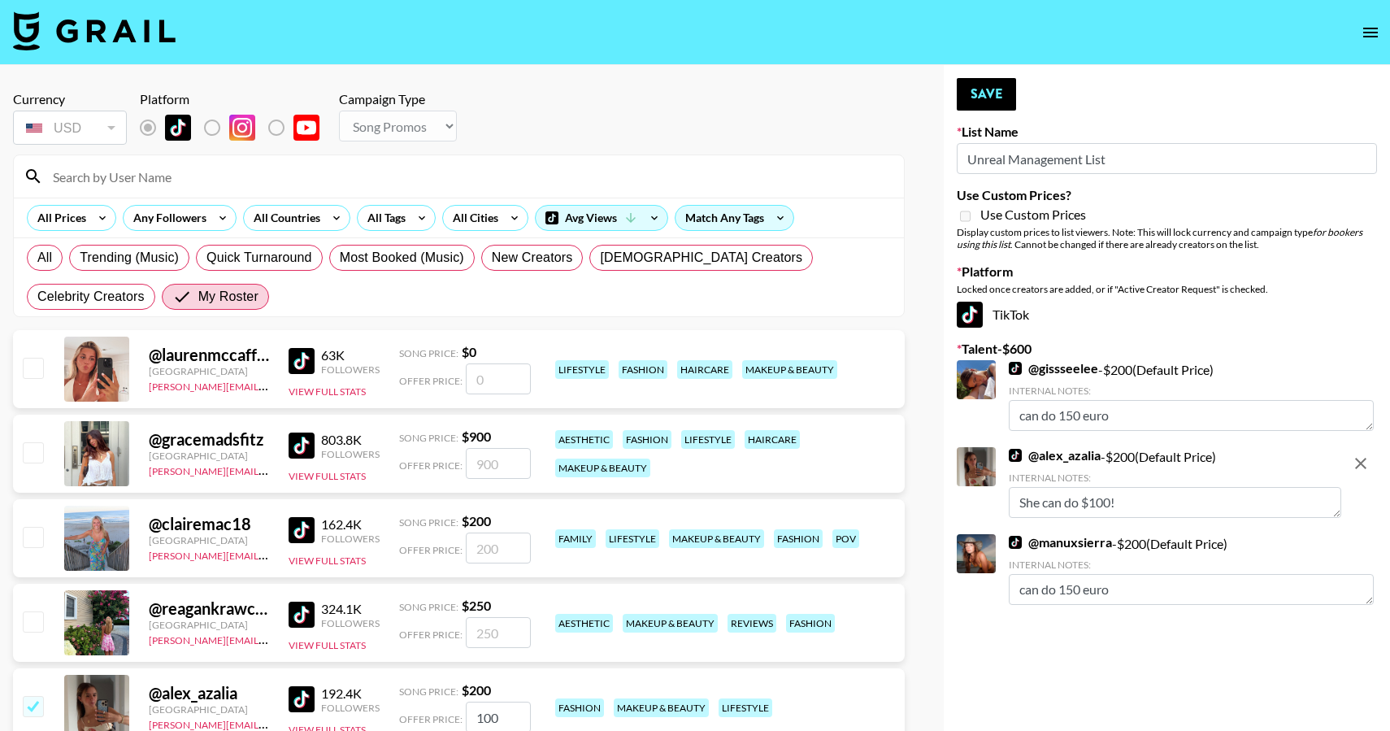
type textarea "She can do $100!"
click at [1293, 680] on div "Your changes have been saved! Save List Name Unreal Management List Use Custom …" at bounding box center [1167, 711] width 446 height 1292
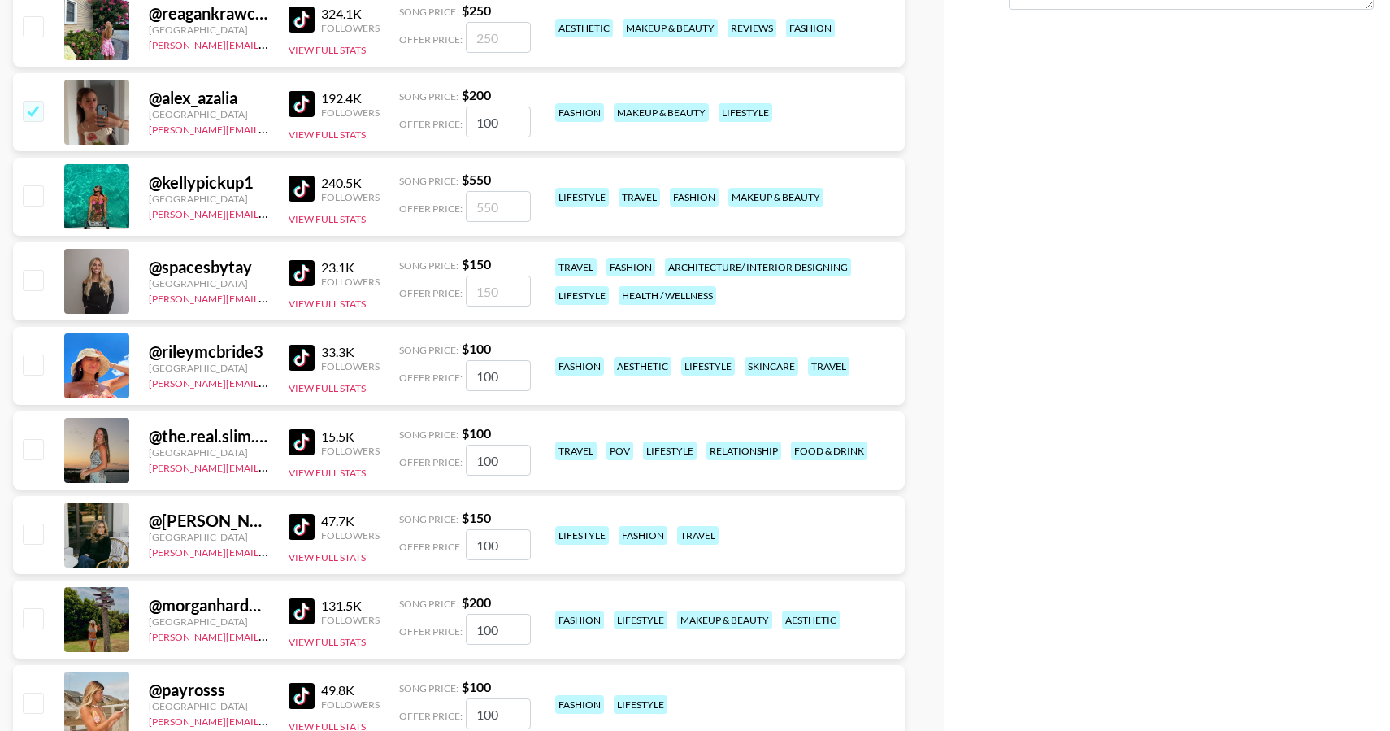
scroll to position [664, 0]
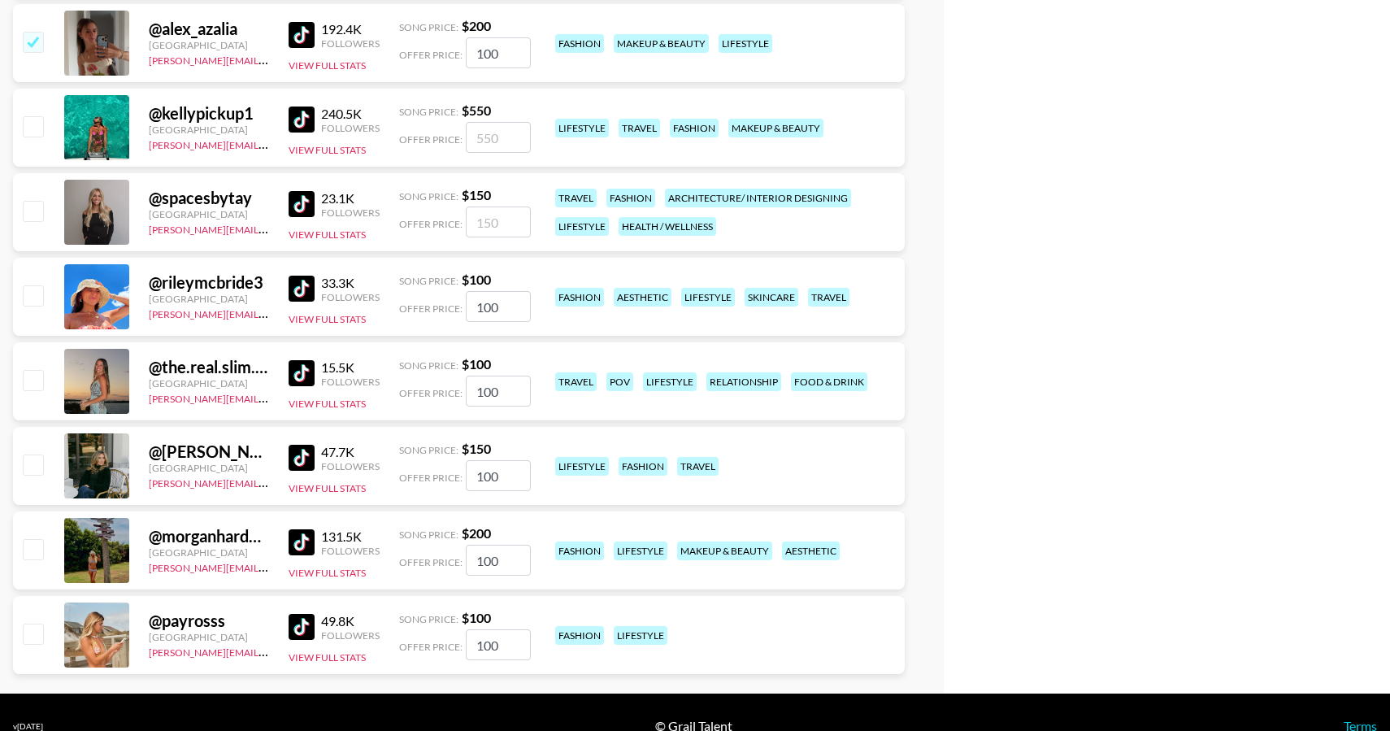
click at [40, 627] on input "checkbox" at bounding box center [33, 633] width 20 height 20
checkbox input "false"
click at [40, 629] on input "checkbox" at bounding box center [33, 633] width 20 height 20
checkbox input "true"
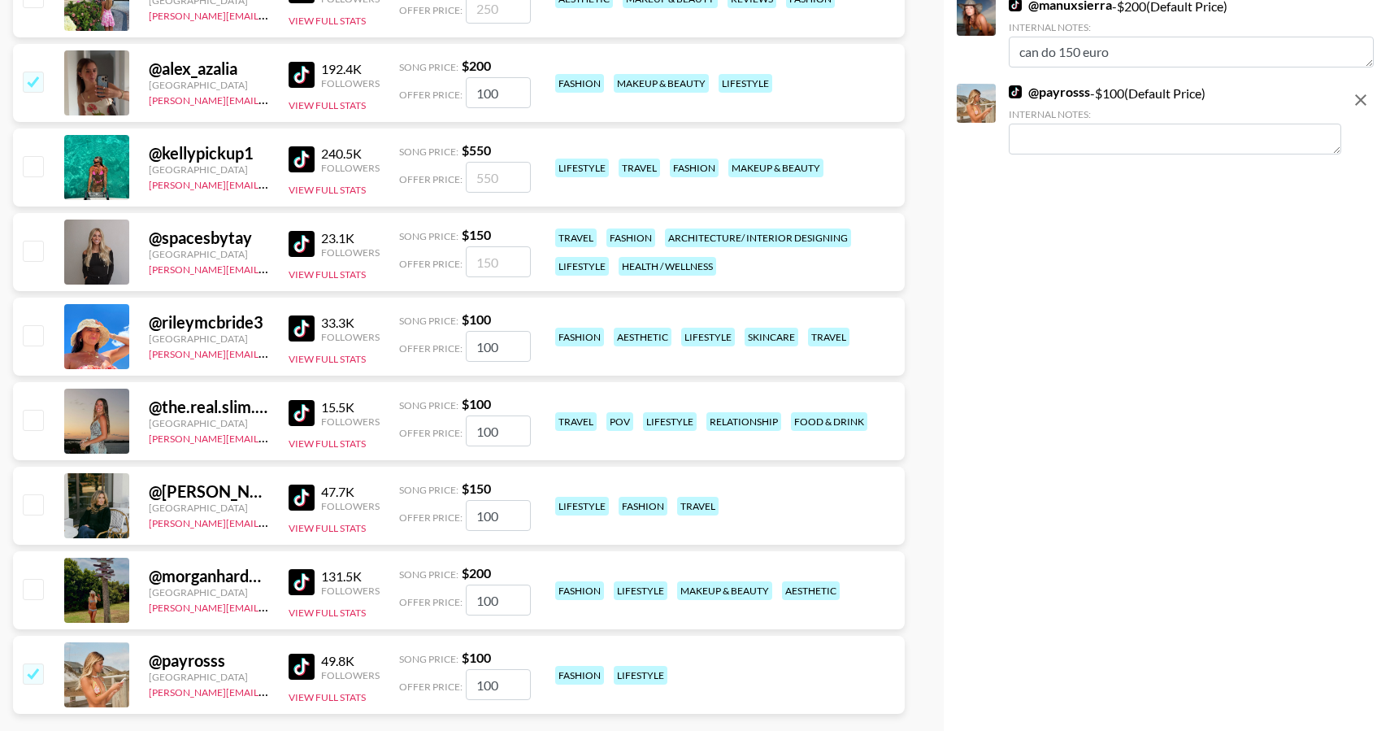
scroll to position [623, 0]
click at [33, 589] on input "checkbox" at bounding box center [33, 590] width 20 height 20
checkbox input "true"
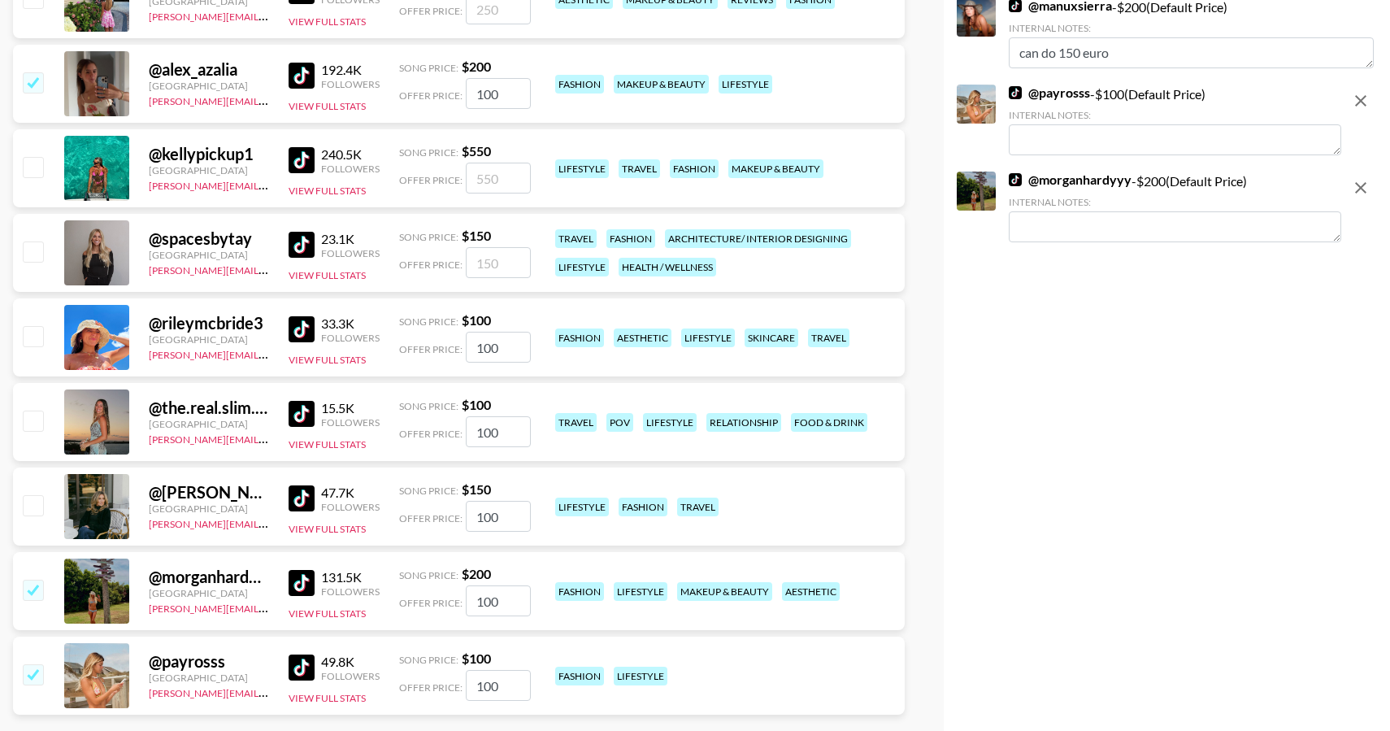
click at [1081, 234] on textarea at bounding box center [1175, 226] width 332 height 31
type textarea "She can do $100!"
click at [42, 516] on div at bounding box center [32, 507] width 25 height 28
click at [30, 514] on input "checkbox" at bounding box center [33, 505] width 20 height 20
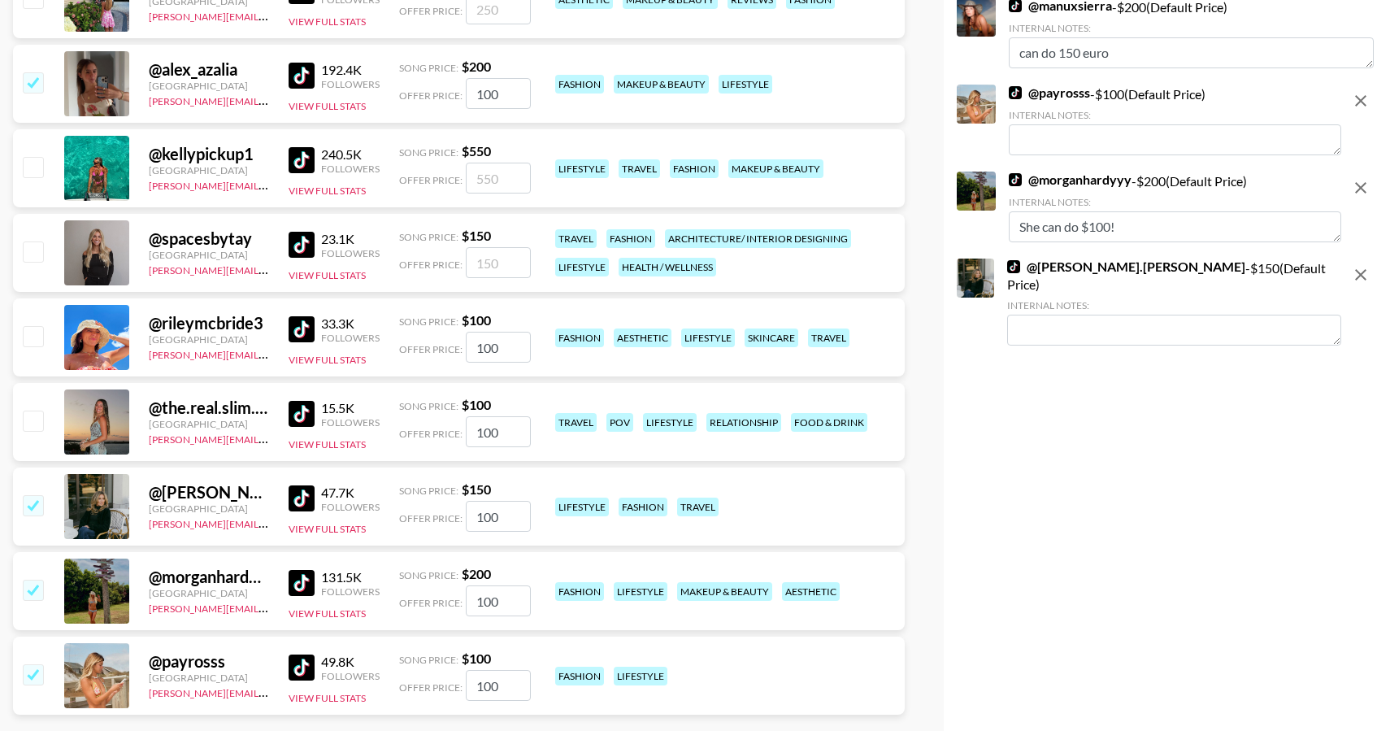
click at [1042, 315] on textarea at bounding box center [1174, 330] width 334 height 31
checkbox input "false"
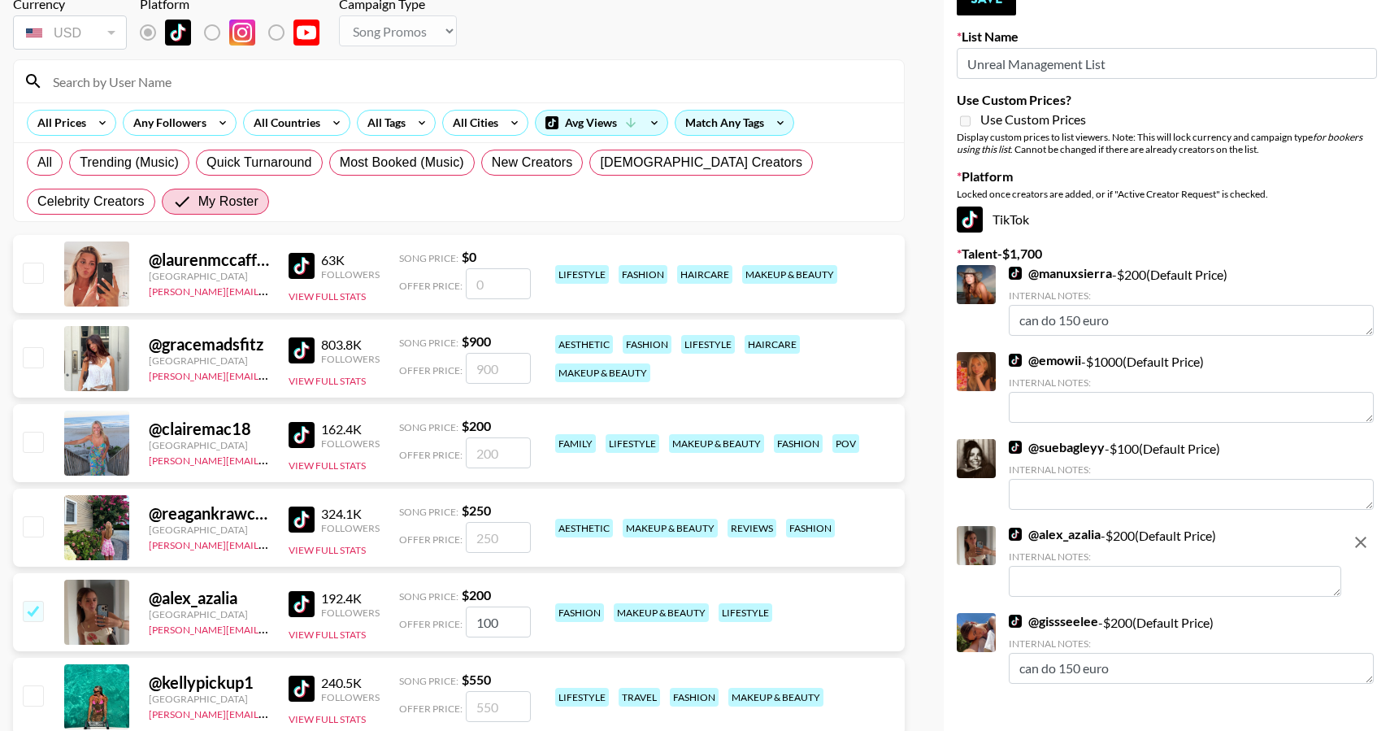
scroll to position [0, 0]
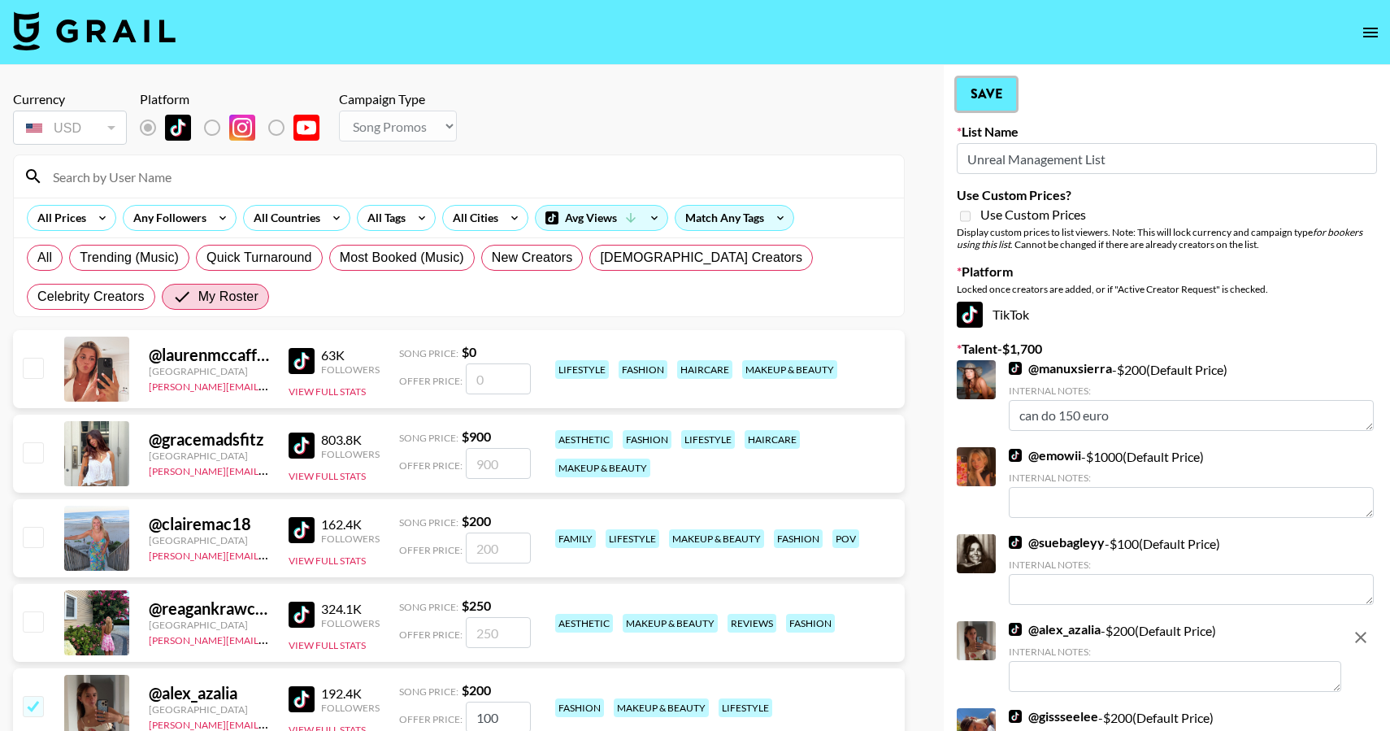
click at [1004, 100] on button "Save" at bounding box center [986, 94] width 59 height 33
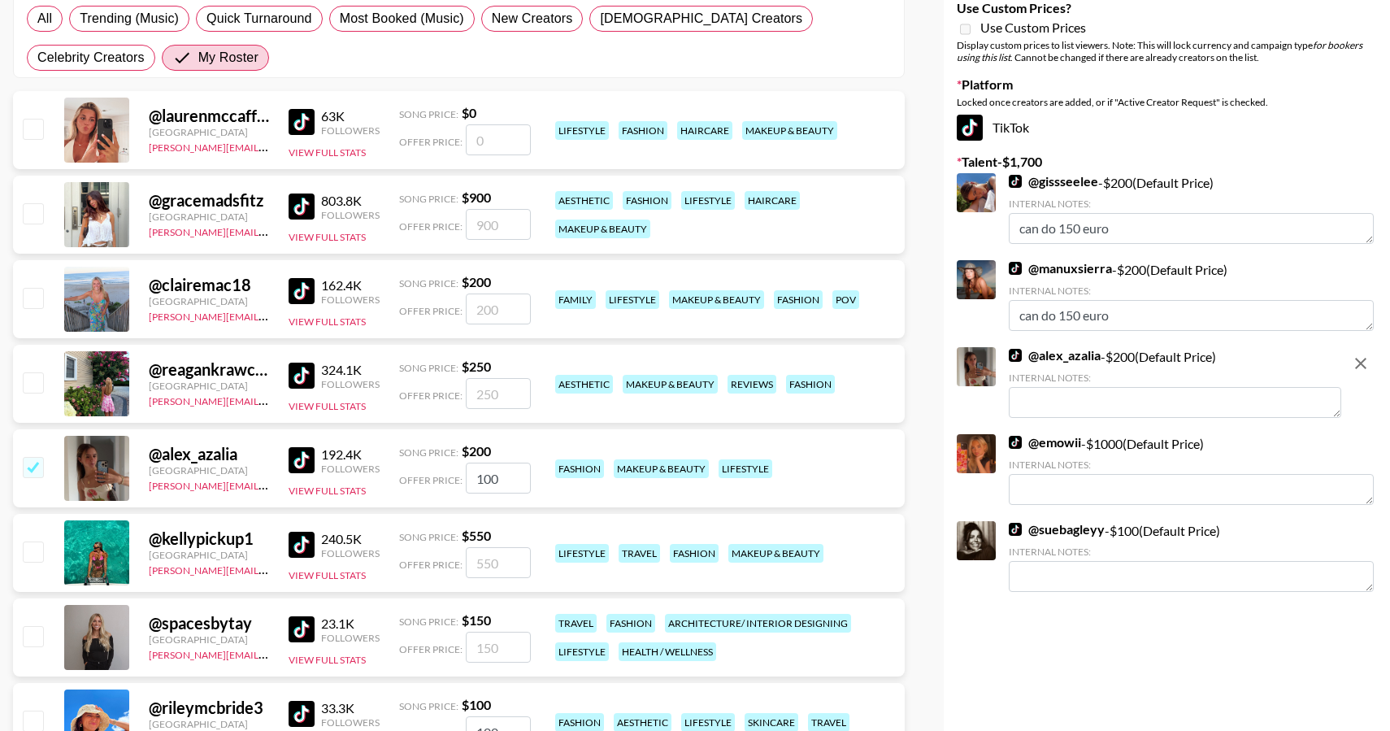
scroll to position [244, 0]
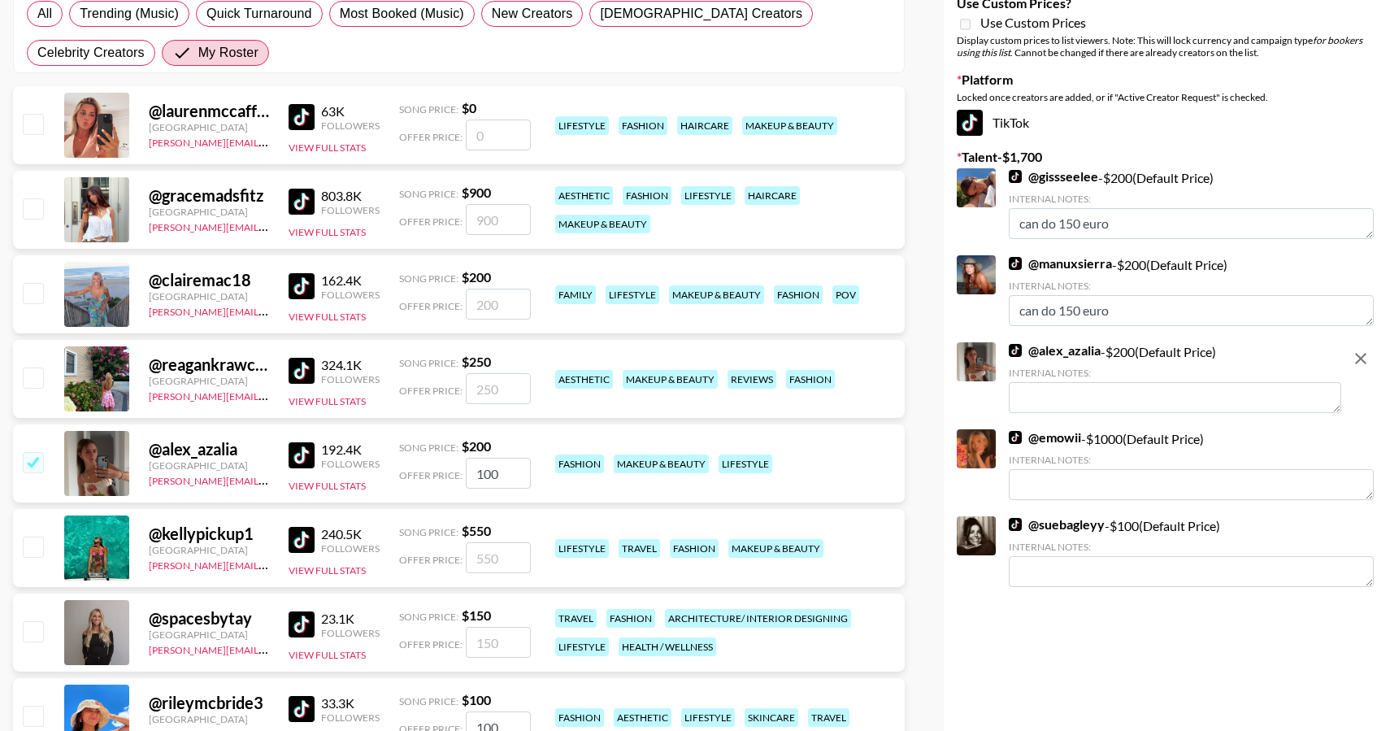
click at [1059, 402] on textarea at bounding box center [1175, 397] width 332 height 31
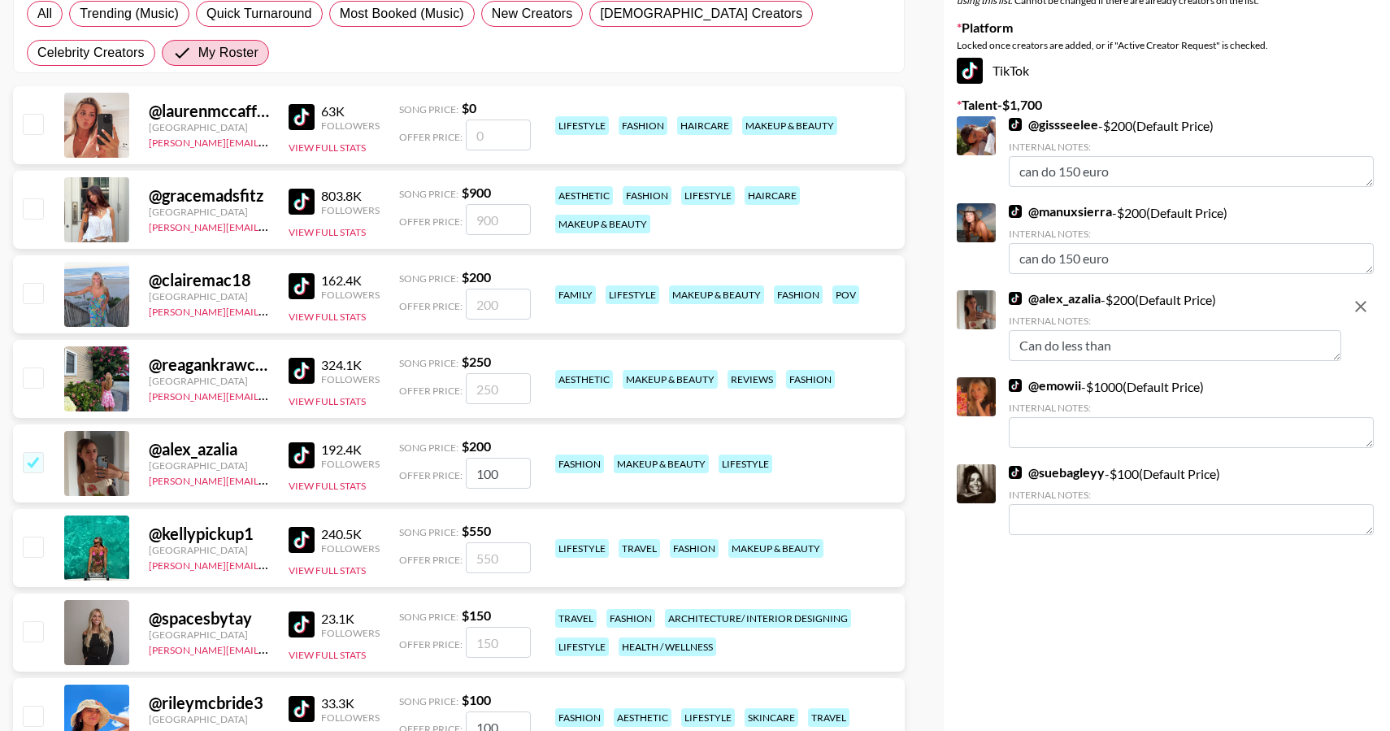
type textarea "Can do less than"
type textarea "1"
click at [1103, 610] on div "Your changes have been saved! Save List Name Unreal Management List Use Custom …" at bounding box center [1167, 467] width 446 height 1292
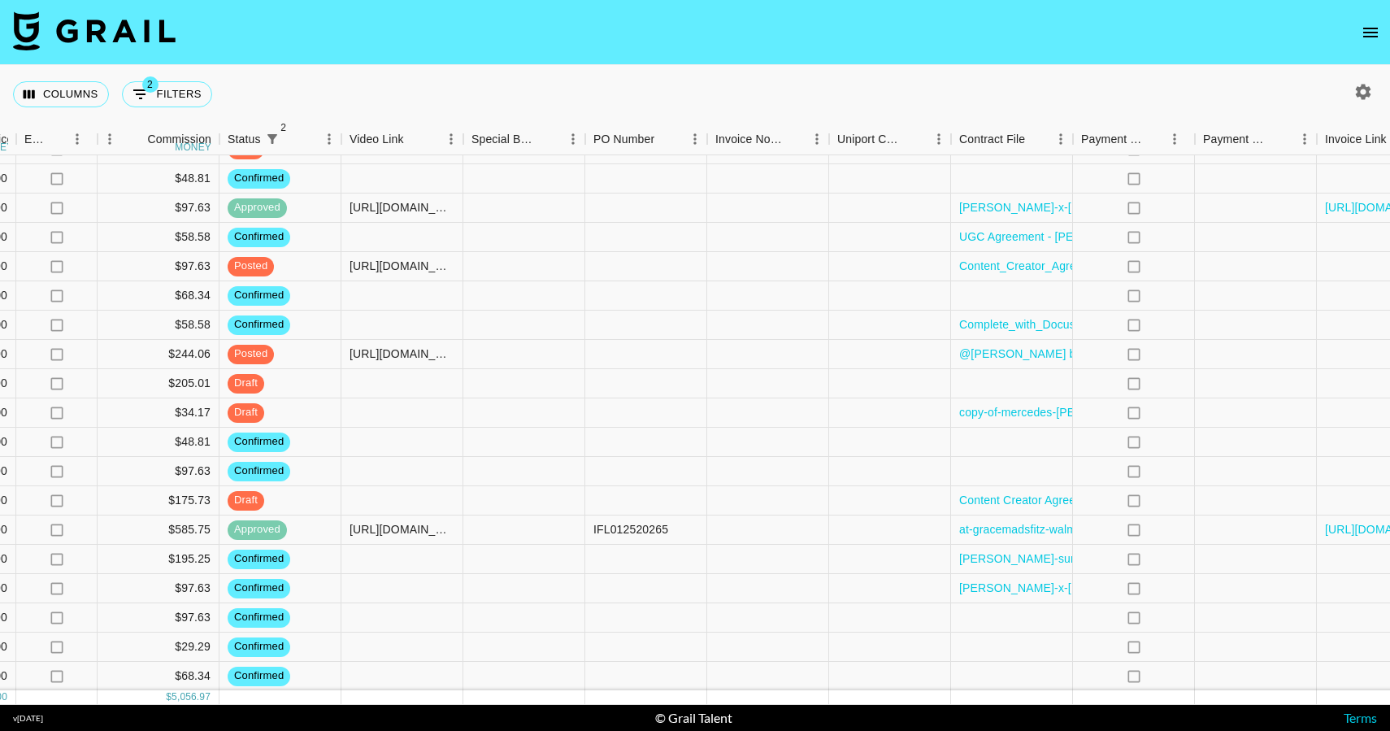
scroll to position [290, 1512]
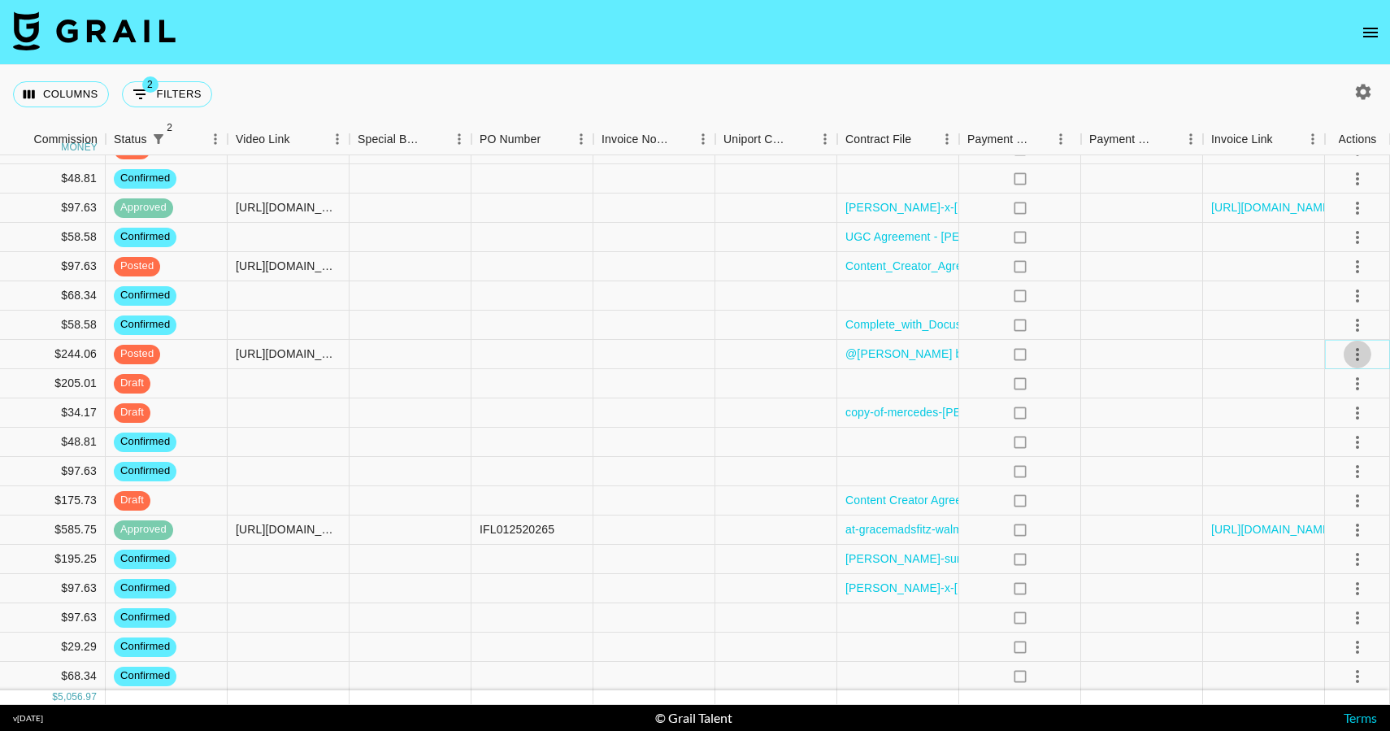
click at [1360, 358] on icon "select merge strategy" at bounding box center [1358, 355] width 20 height 20
click at [1344, 502] on div "Approve" at bounding box center [1322, 507] width 50 height 20
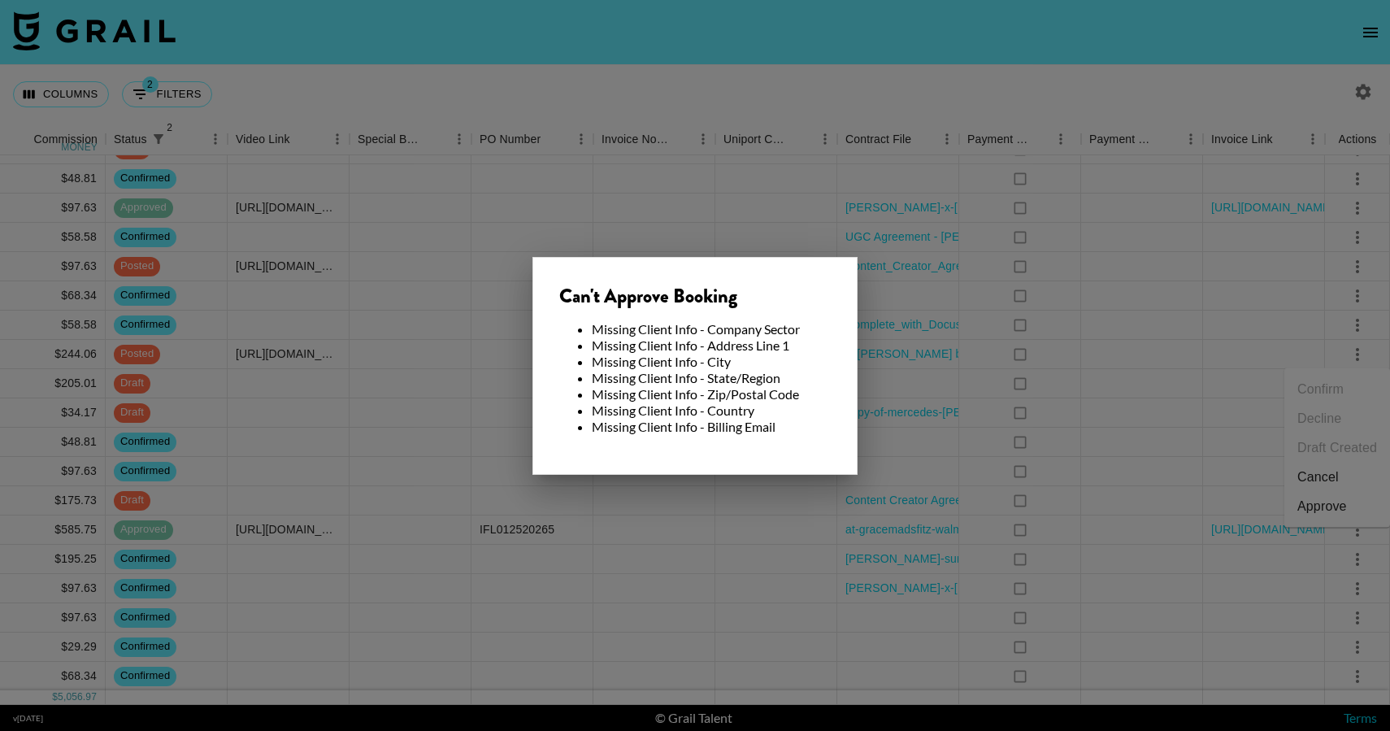
click at [1152, 361] on div at bounding box center [695, 365] width 1390 height 731
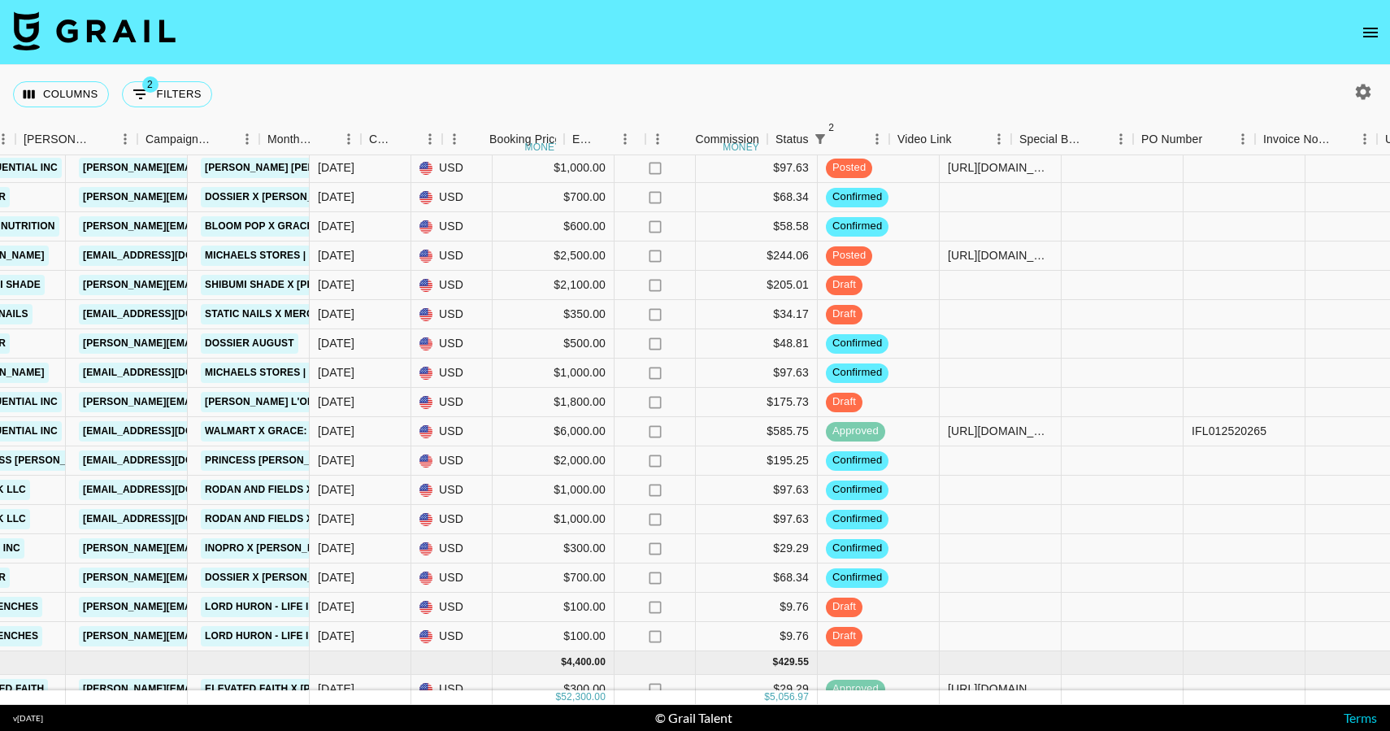
scroll to position [389, 761]
